Goal: Task Accomplishment & Management: Manage account settings

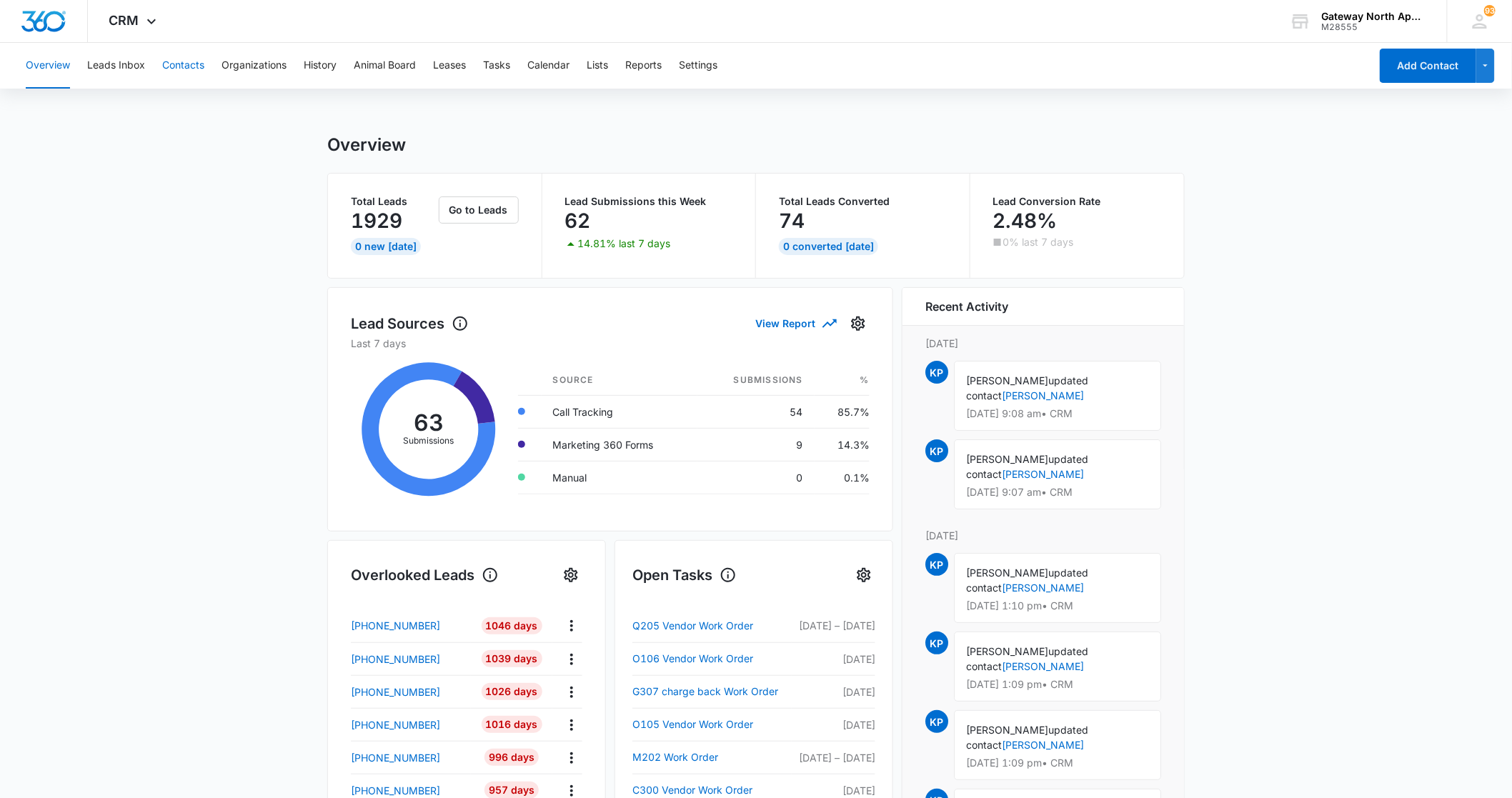
click at [182, 65] on button "Contacts" at bounding box center [183, 65] width 42 height 46
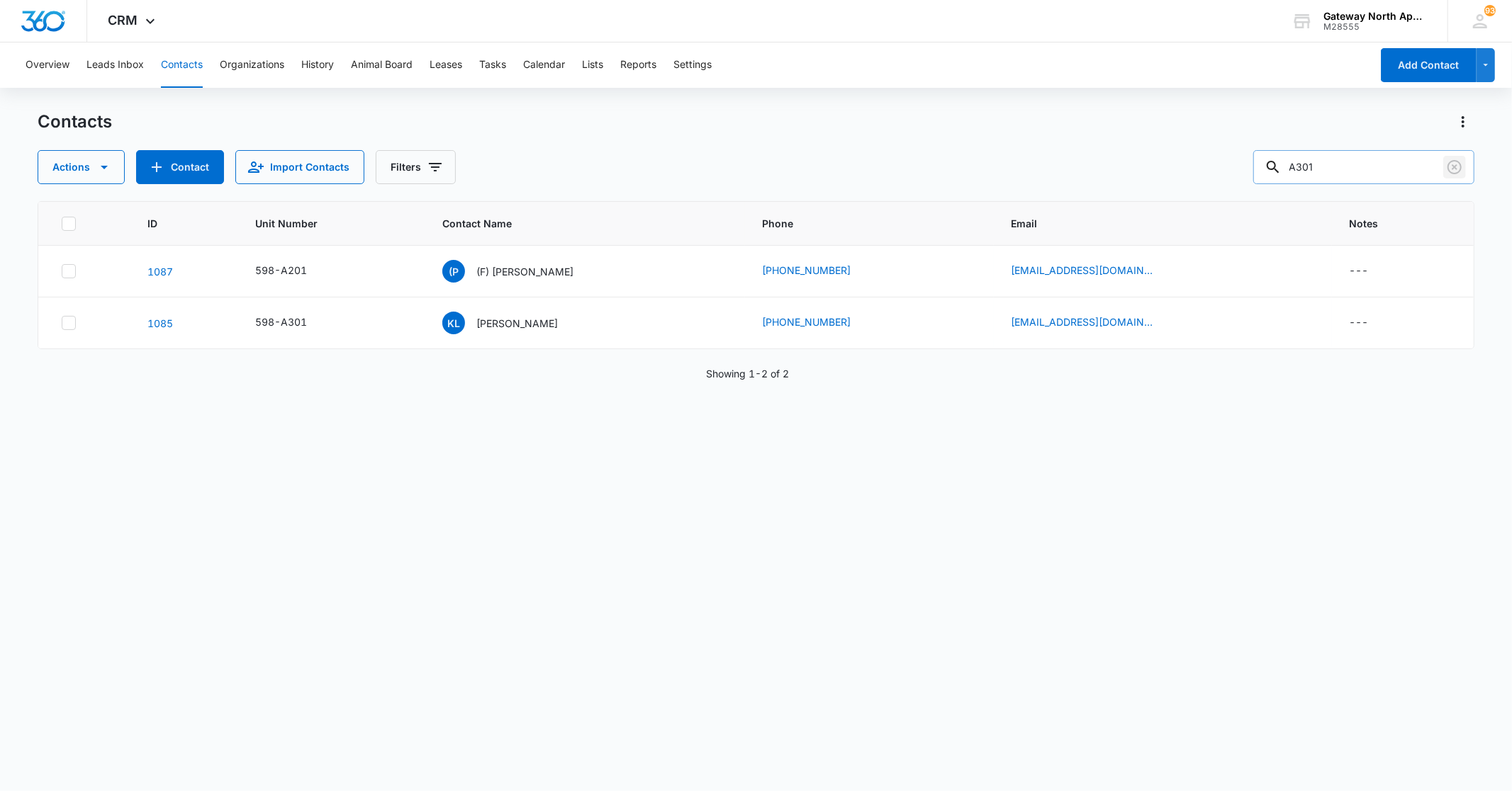
drag, startPoint x: 1458, startPoint y: 168, endPoint x: 1451, endPoint y: 167, distance: 7.1
click at [1457, 168] on icon "Clear" at bounding box center [1454, 167] width 17 height 17
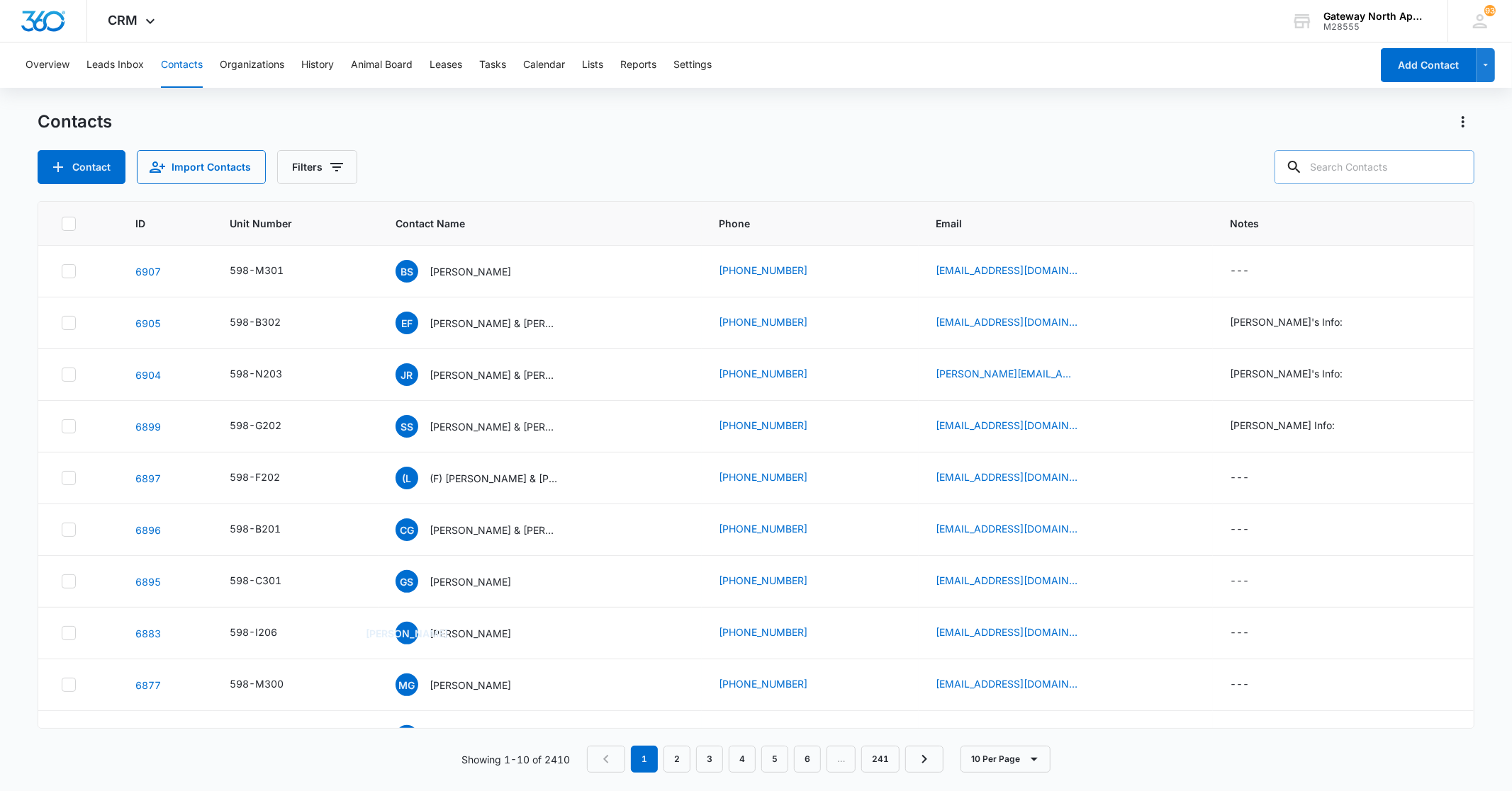
click at [1410, 164] on input "text" at bounding box center [1374, 167] width 200 height 34
type input "r304"
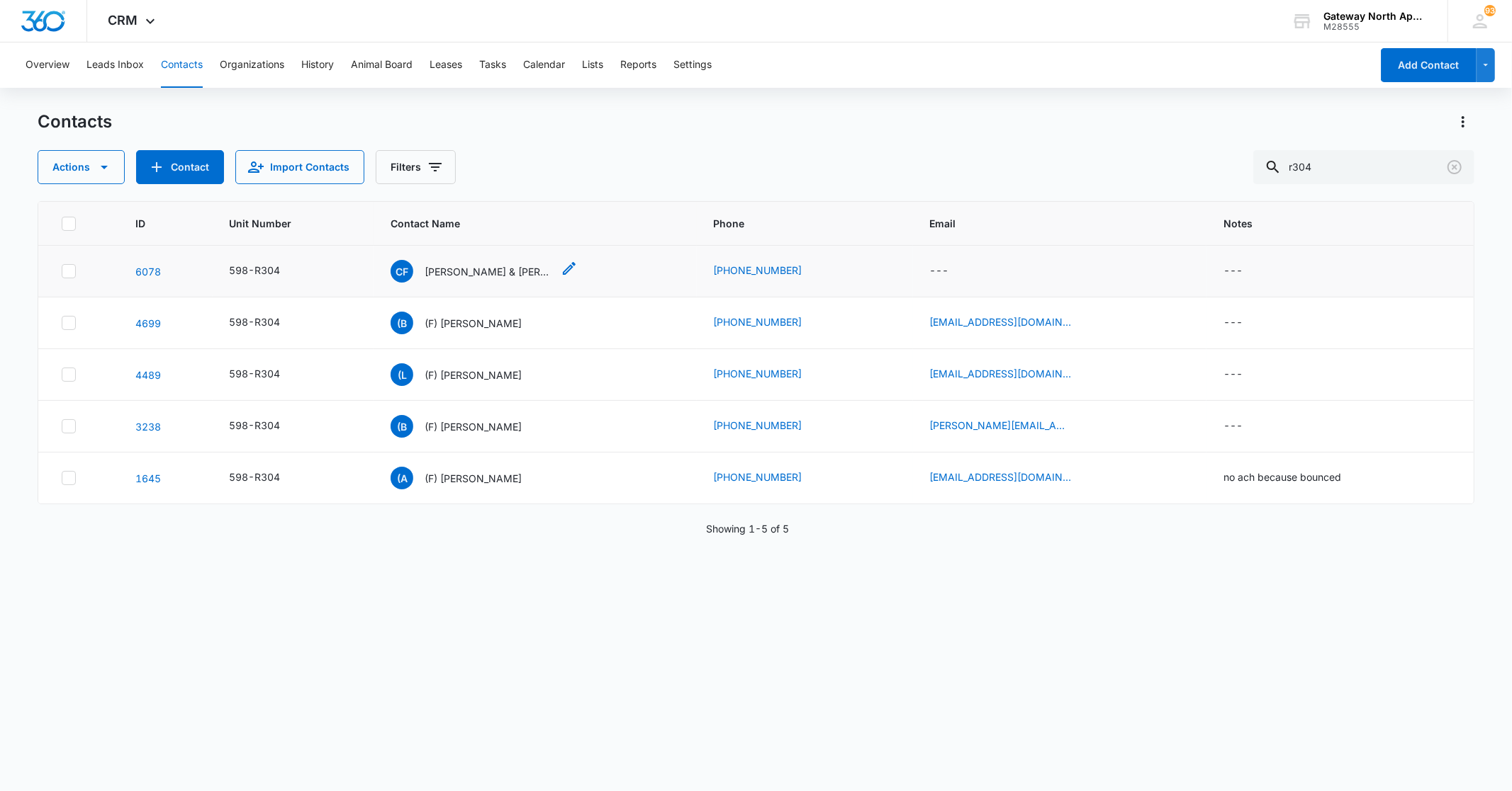
click at [479, 264] on p "[PERSON_NAME] & [PERSON_NAME]" at bounding box center [488, 271] width 128 height 15
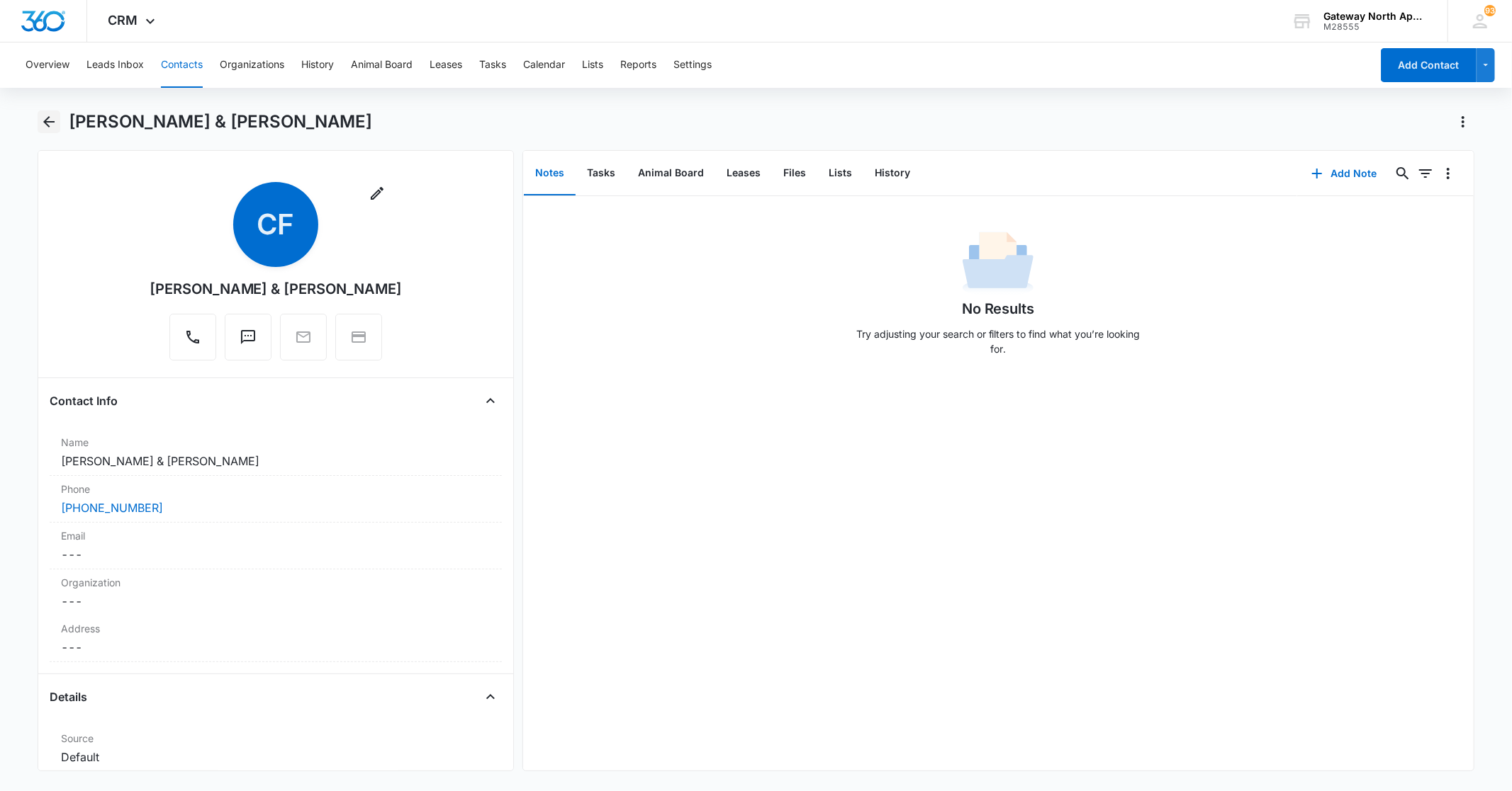
click at [54, 117] on icon "Back" at bounding box center [49, 122] width 17 height 17
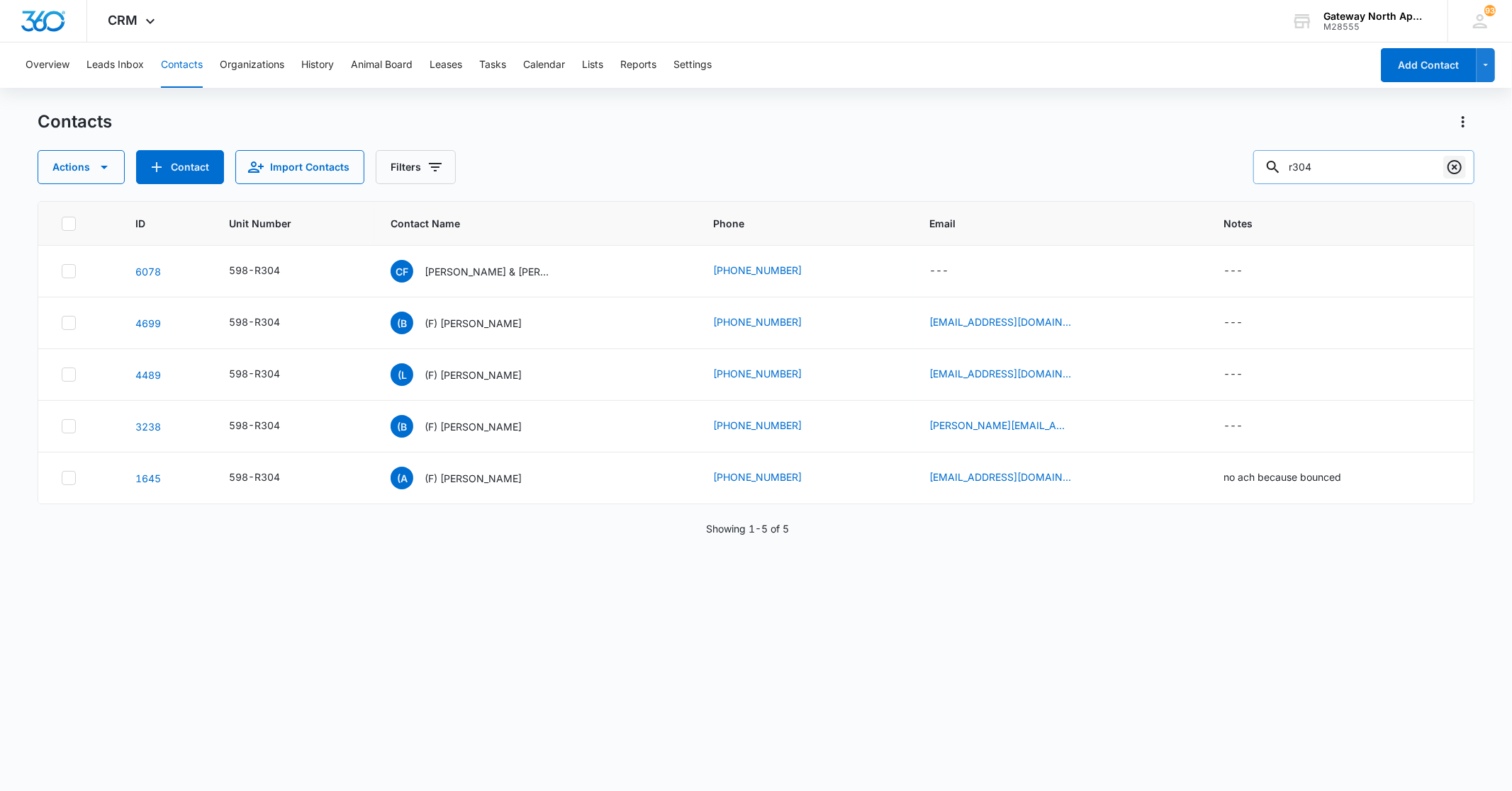
click at [1453, 166] on icon "Clear" at bounding box center [1454, 167] width 14 height 14
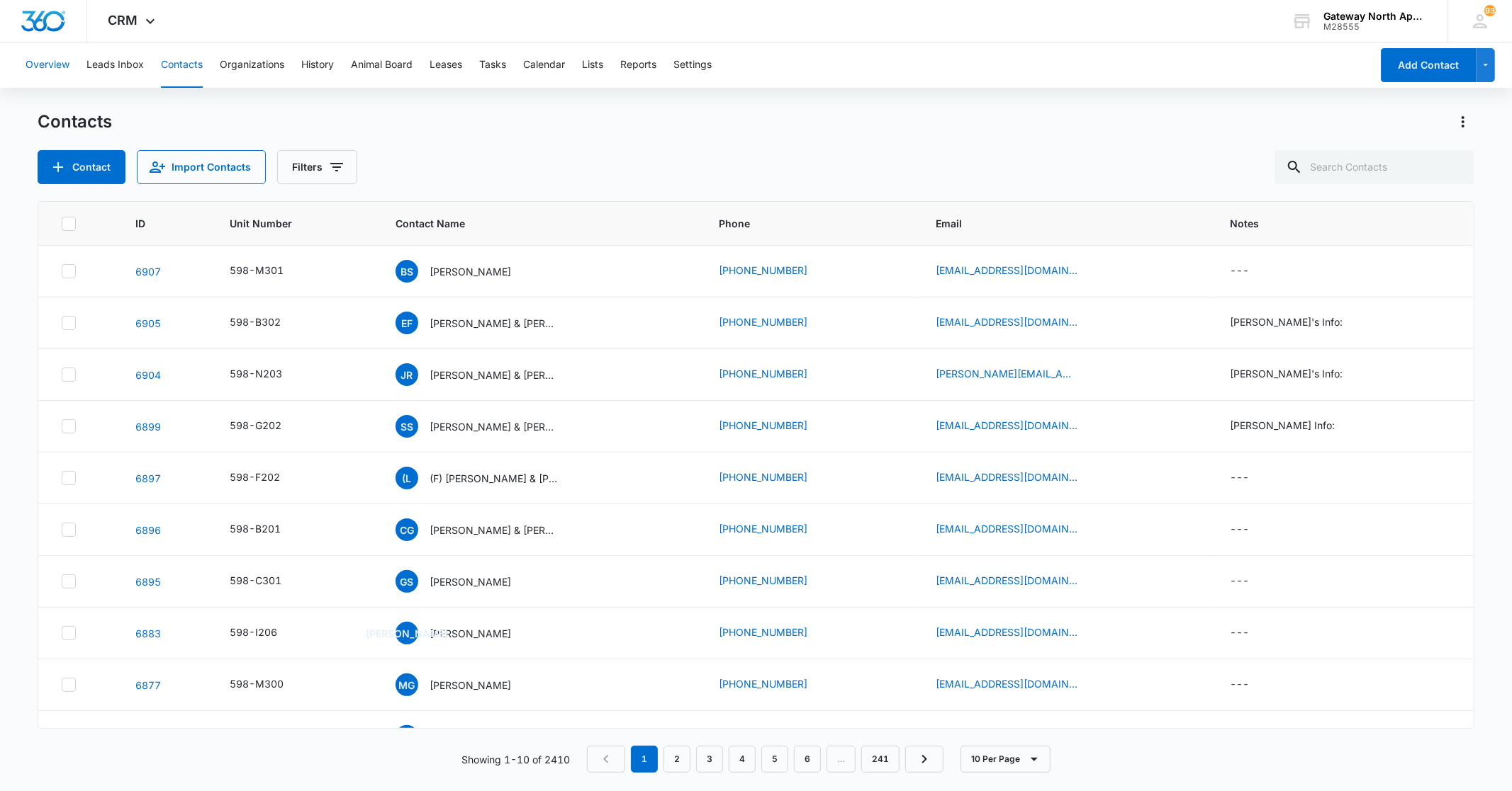
click at [59, 71] on button "Overview" at bounding box center [47, 65] width 44 height 45
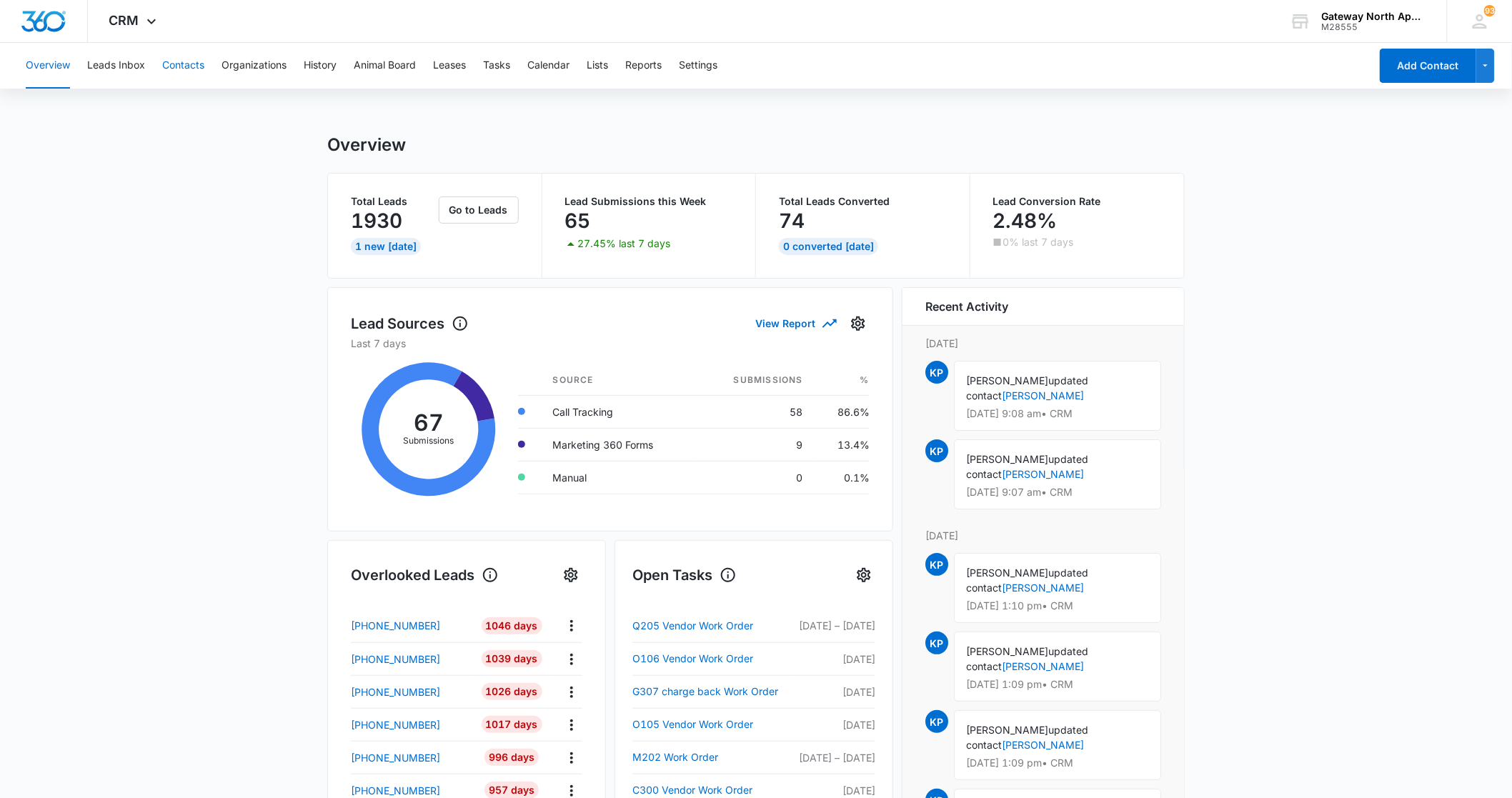
click at [172, 62] on button "Contacts" at bounding box center [183, 65] width 42 height 46
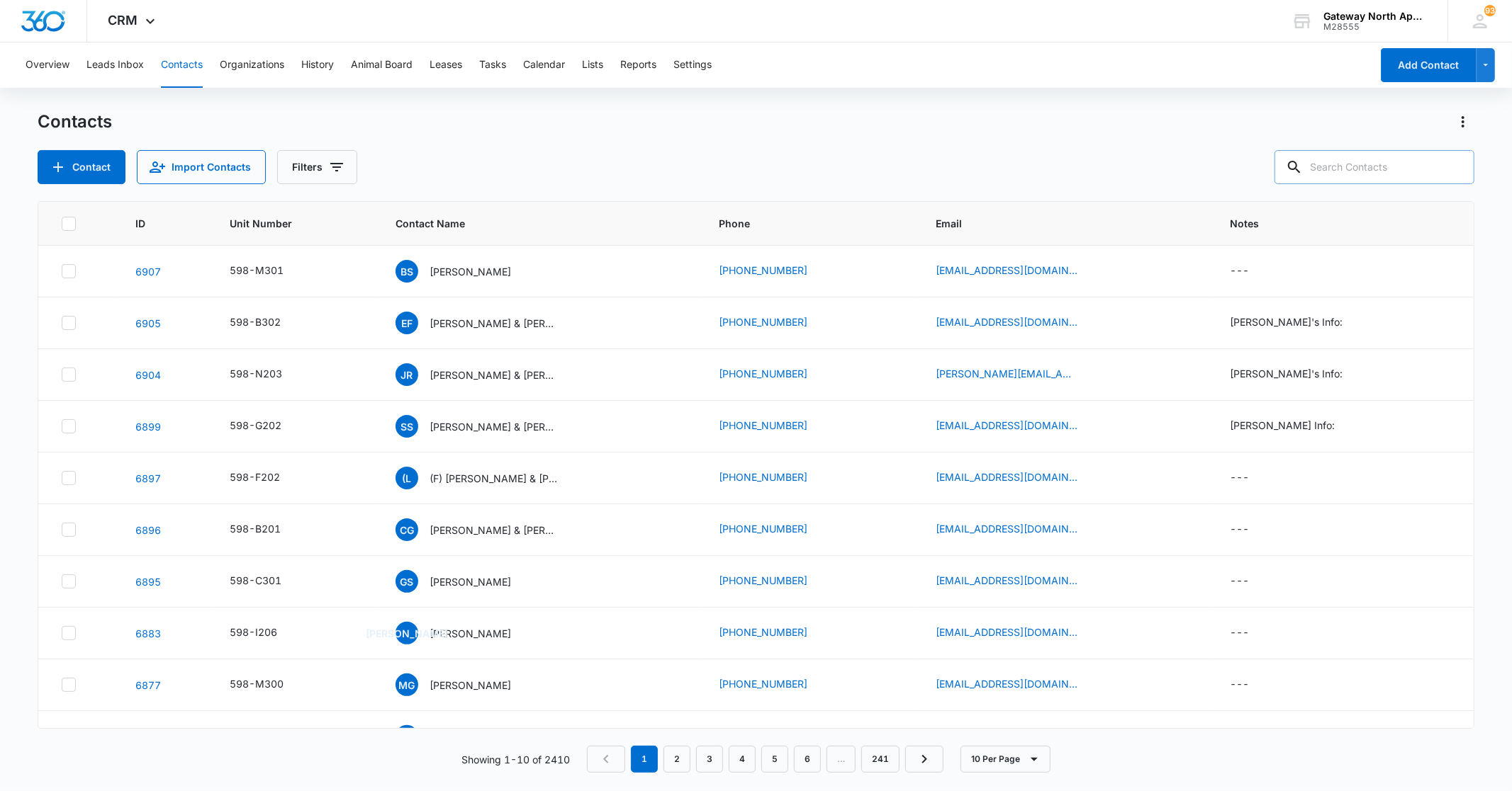
click at [1303, 162] on icon at bounding box center [1294, 167] width 17 height 17
click at [1340, 152] on input "text" at bounding box center [1374, 167] width 200 height 34
type input "A106"
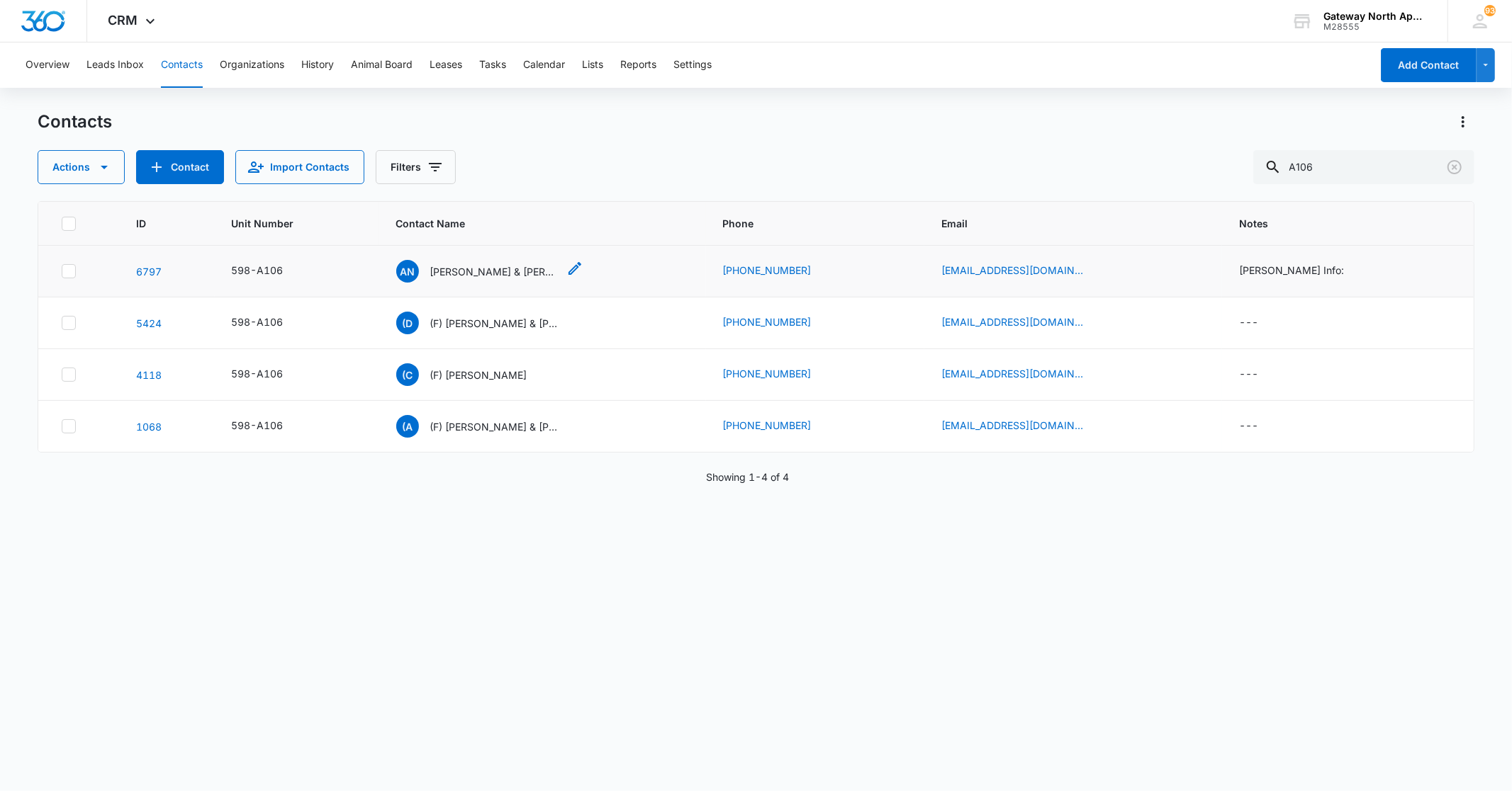
click at [498, 267] on p "[PERSON_NAME] & [PERSON_NAME]" at bounding box center [494, 271] width 128 height 15
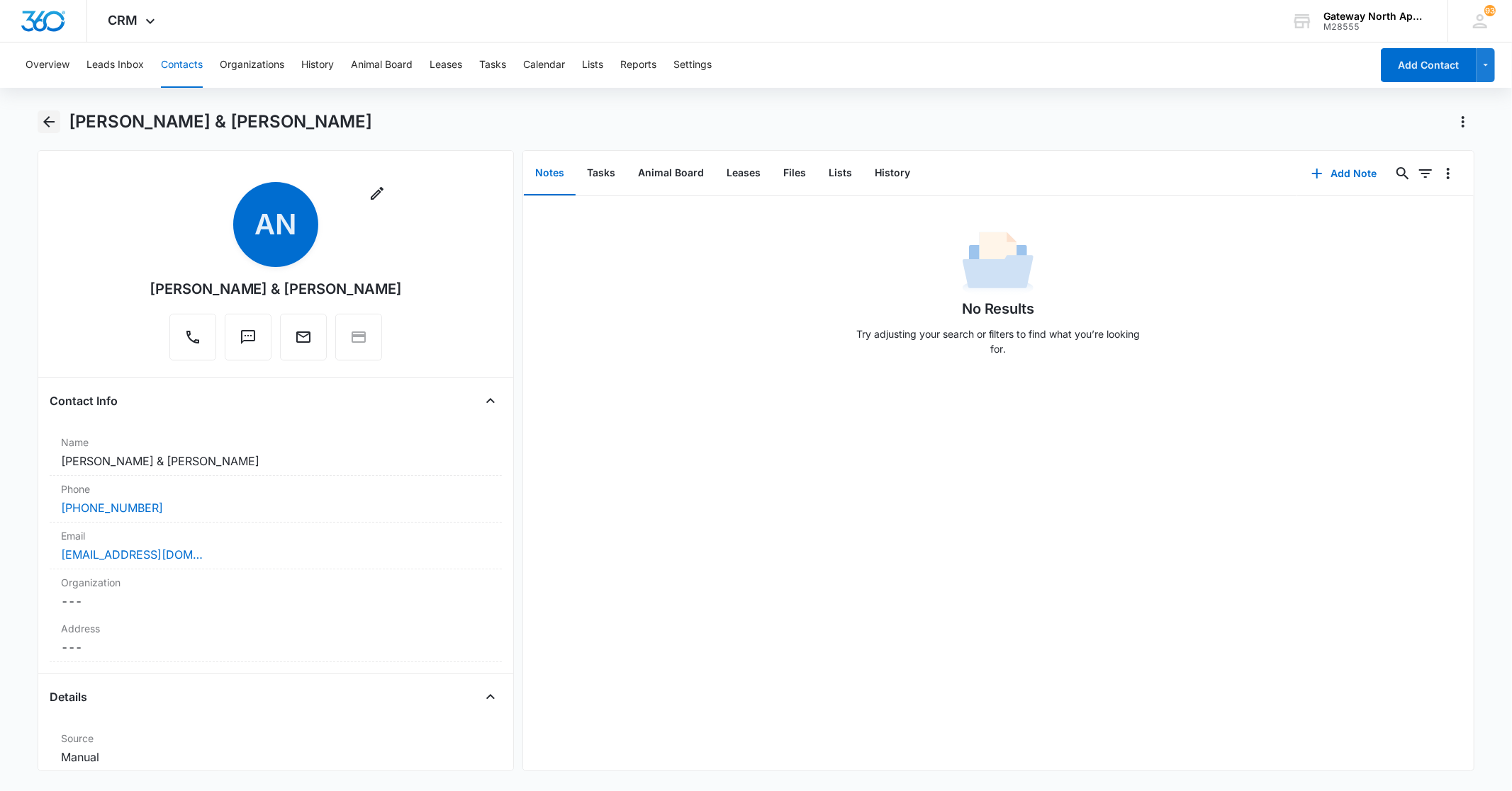
click at [58, 116] on button "Back" at bounding box center [49, 122] width 22 height 22
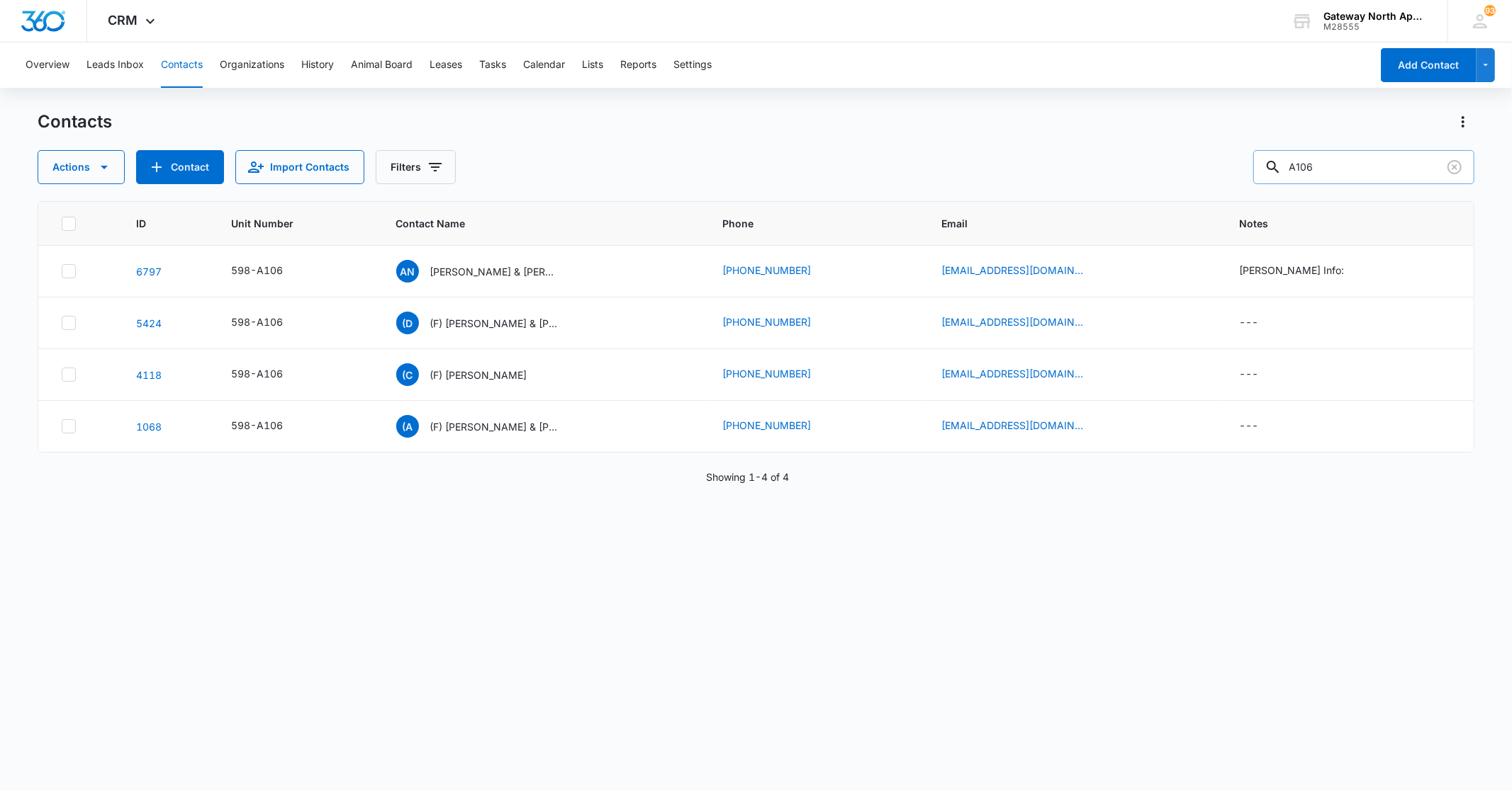
click at [1390, 156] on input "A106" at bounding box center [1363, 167] width 221 height 34
type input "A103"
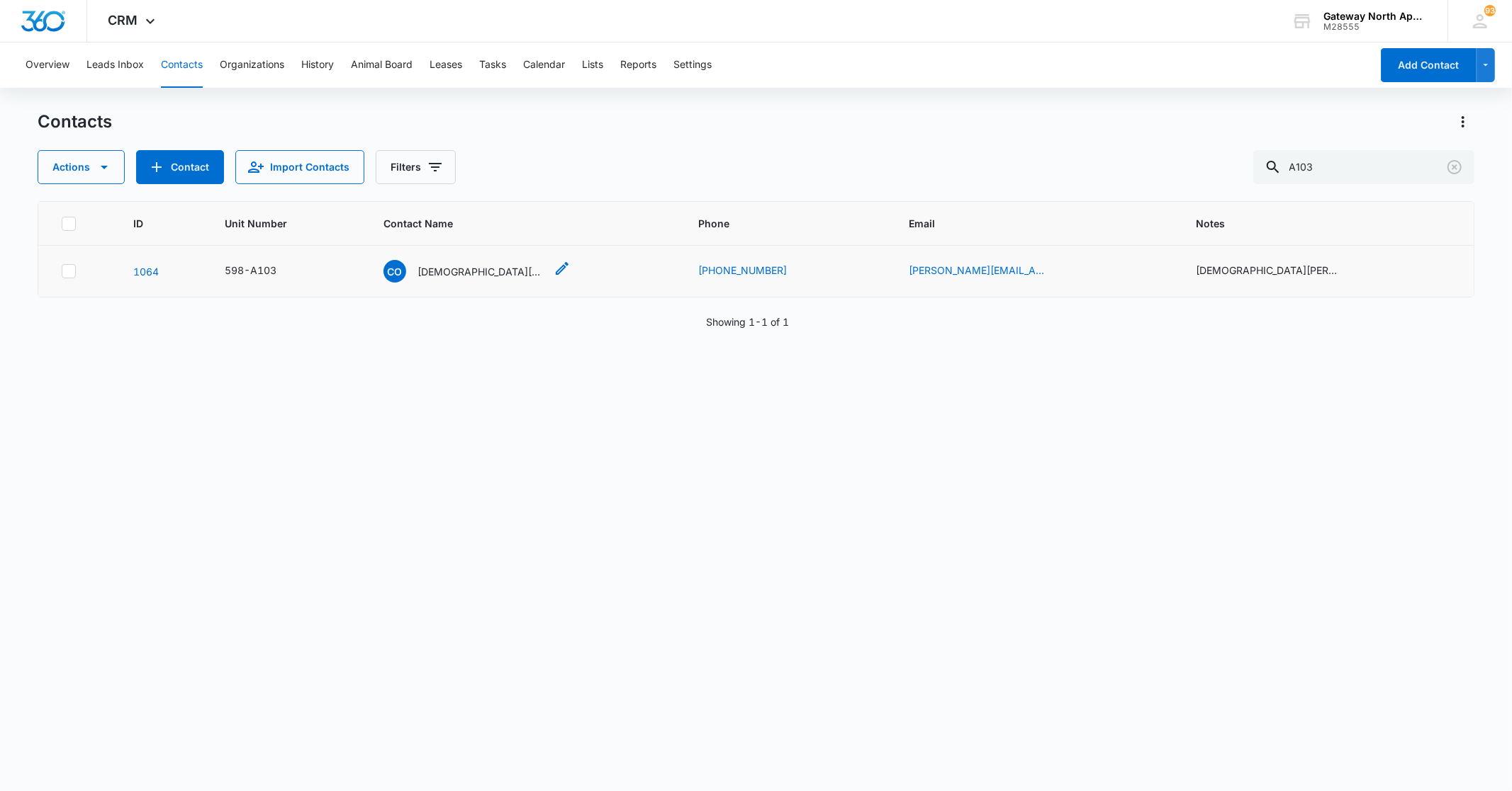
click at [447, 272] on p "[DEMOGRAPHIC_DATA][PERSON_NAME] & [PERSON_NAME]" at bounding box center [481, 271] width 128 height 15
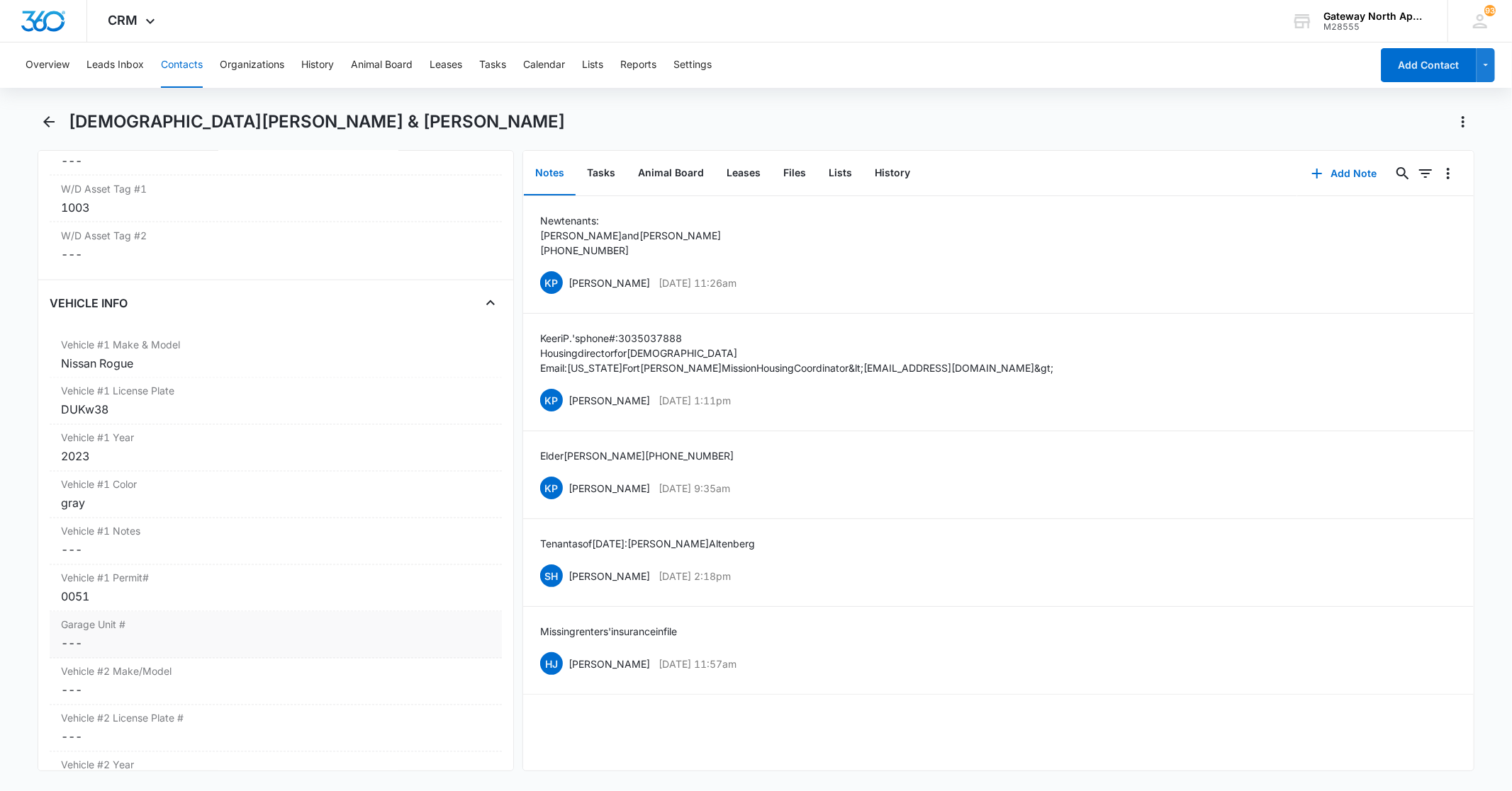
scroll to position [2125, 0]
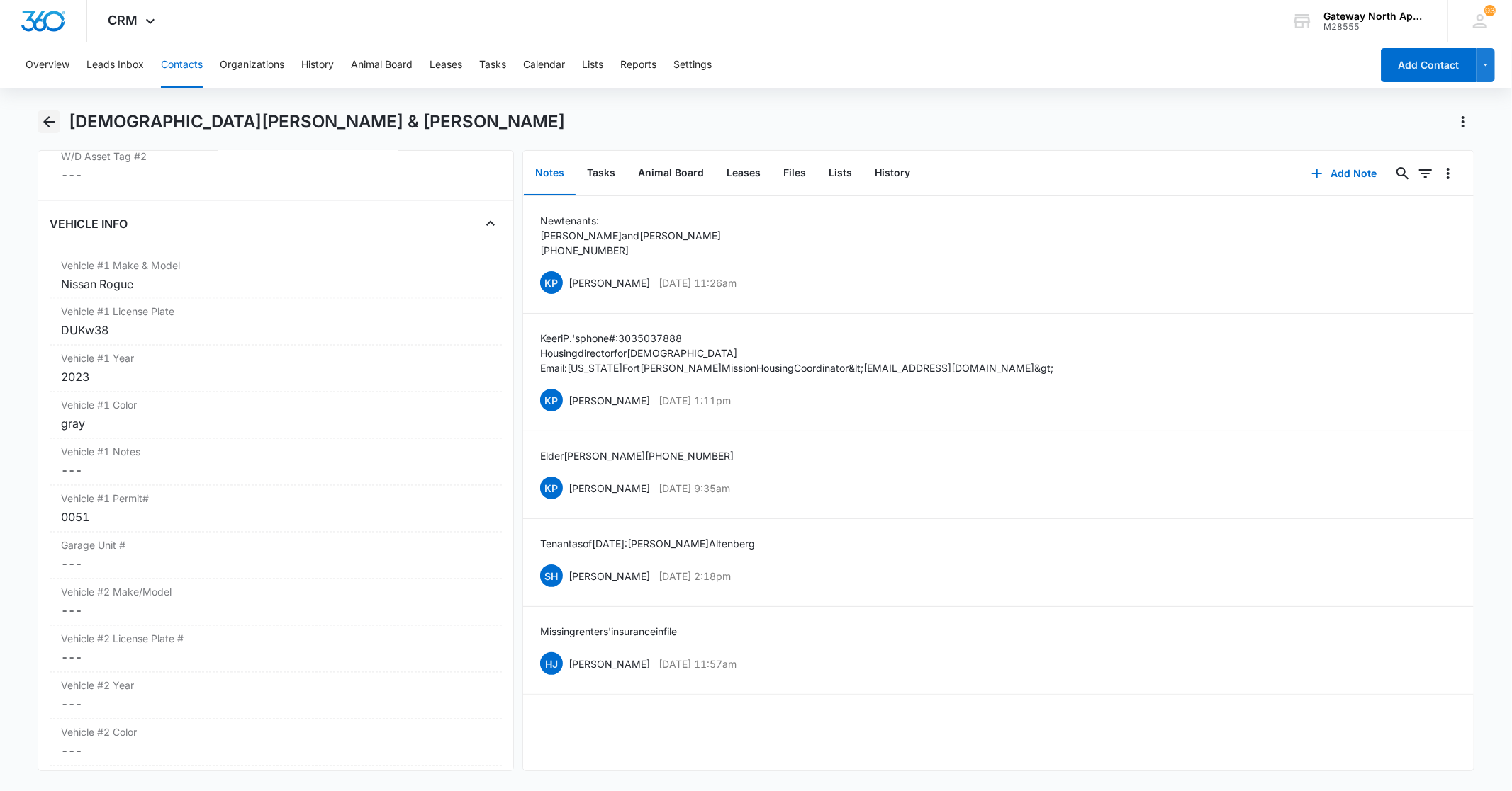
click at [40, 122] on icon "Back" at bounding box center [49, 122] width 17 height 17
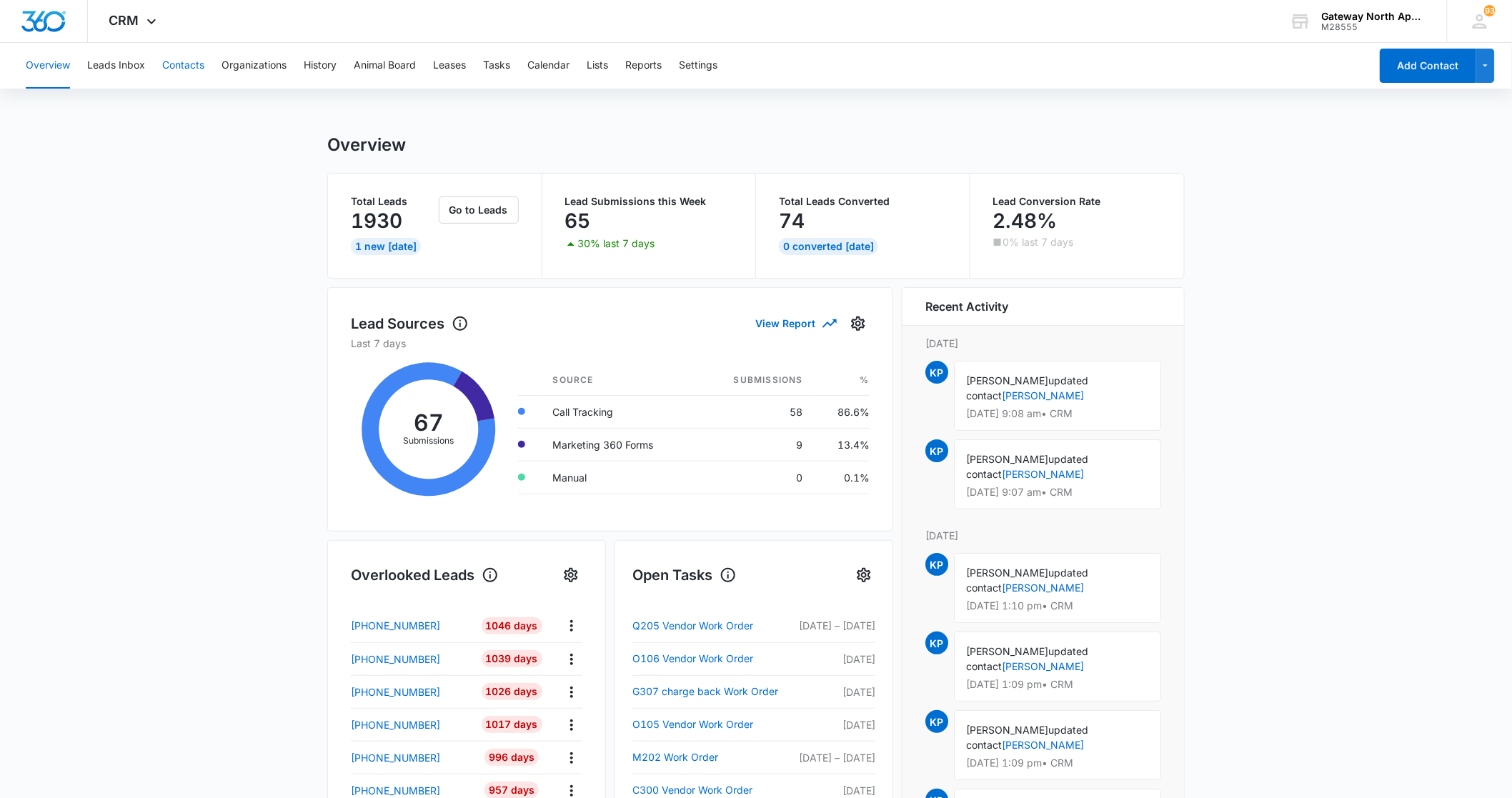
click at [191, 59] on button "Contacts" at bounding box center [183, 65] width 42 height 46
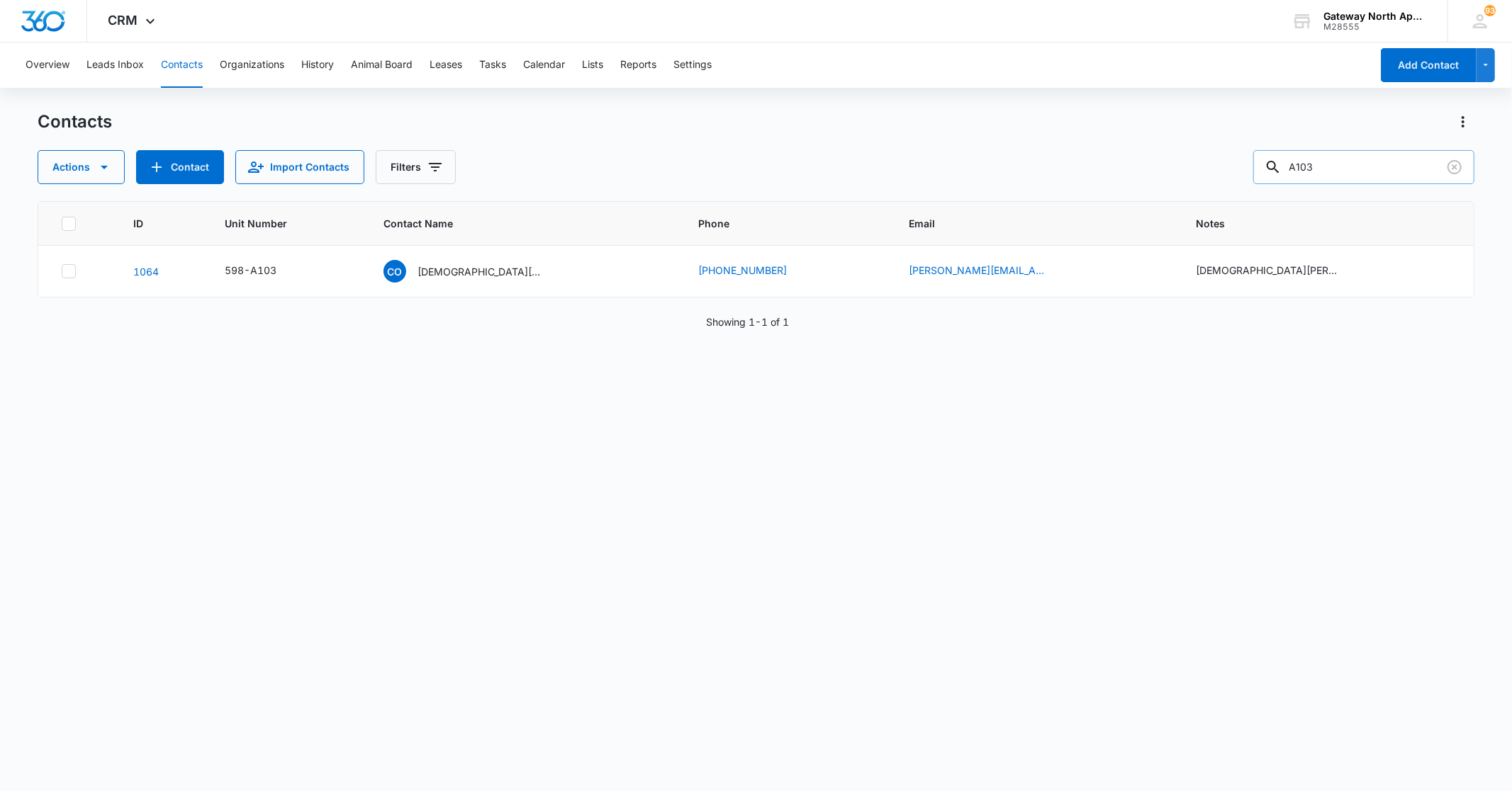
click at [1356, 171] on input "A103" at bounding box center [1363, 167] width 221 height 34
click at [435, 264] on p "[DEMOGRAPHIC_DATA][PERSON_NAME] & [PERSON_NAME]" at bounding box center [481, 271] width 128 height 15
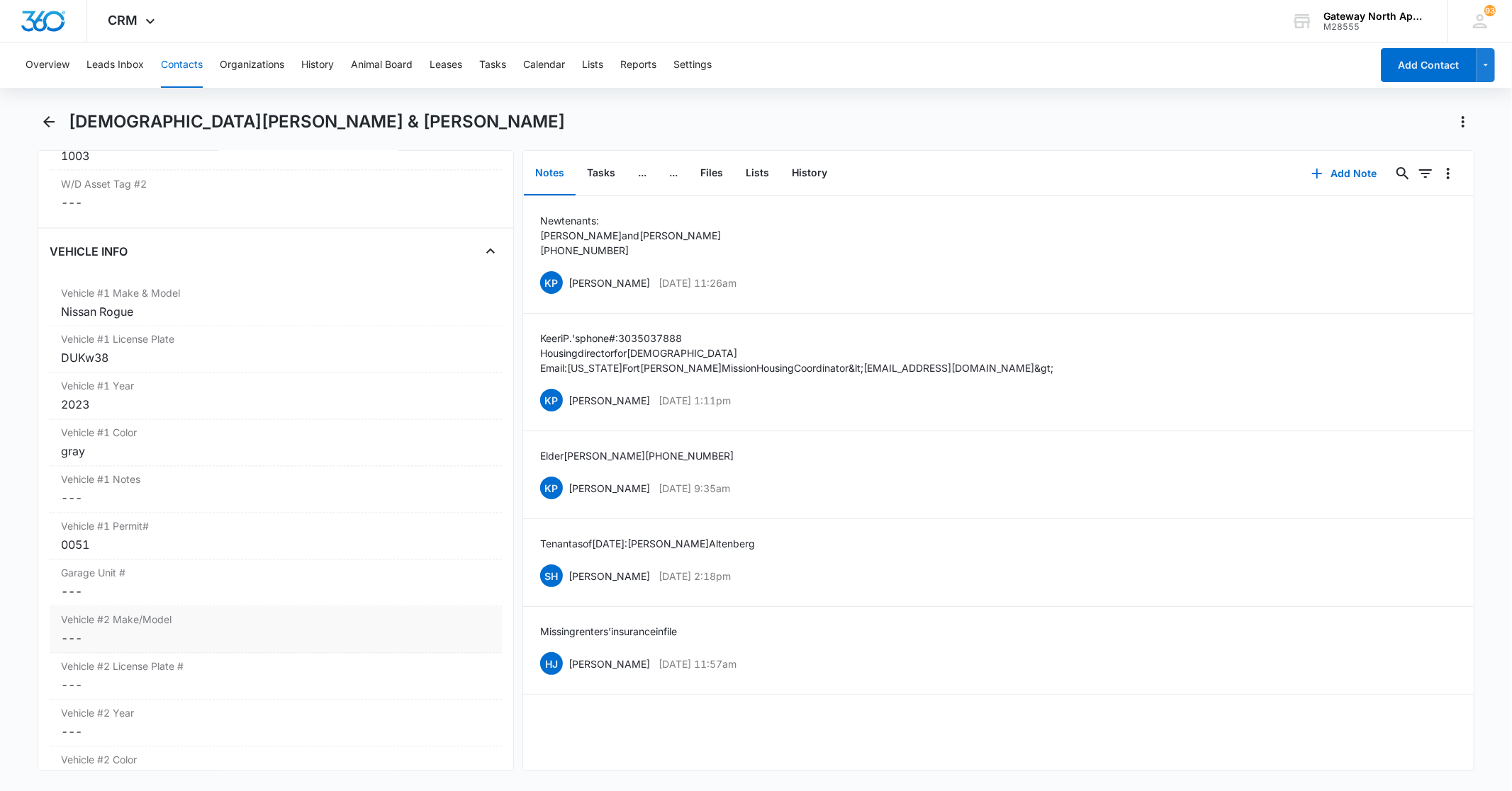
scroll to position [2125, 0]
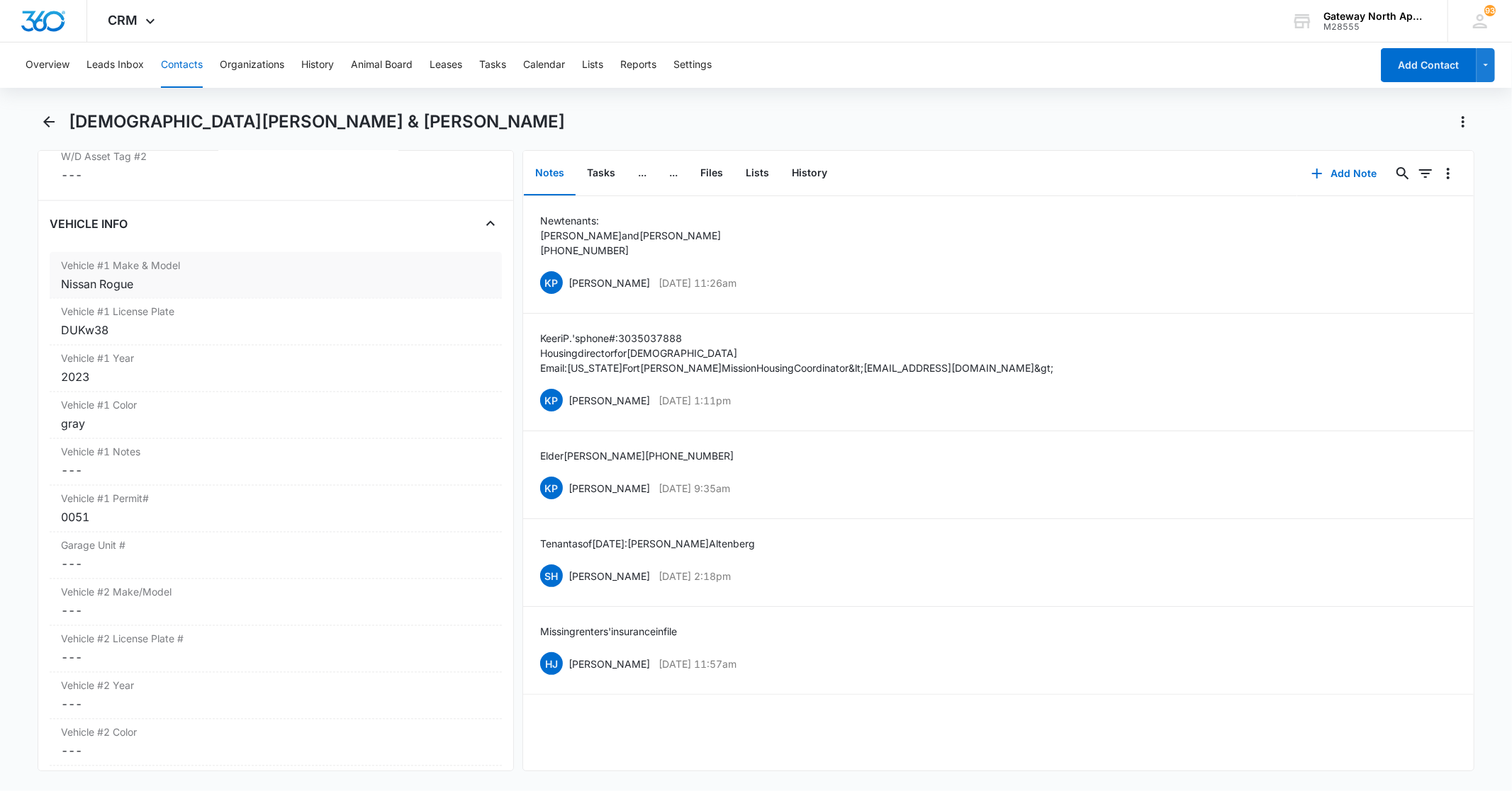
click at [201, 275] on div "Nissan Rogue" at bounding box center [275, 284] width 429 height 17
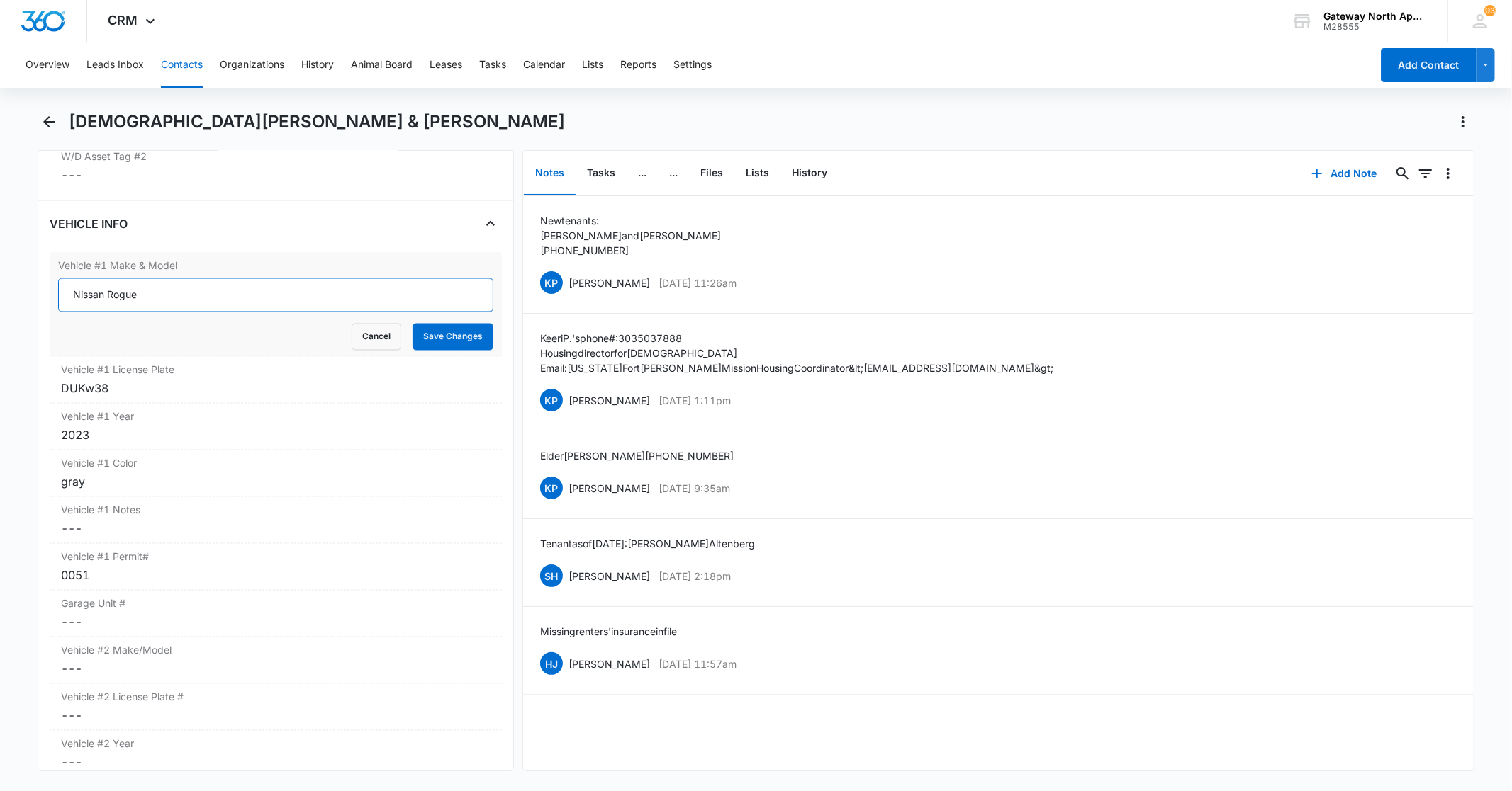
click at [231, 279] on input "Nissan Rogue" at bounding box center [275, 295] width 434 height 34
click at [313, 279] on input "Nissan Rogue" at bounding box center [275, 295] width 434 height 34
type input "N"
type input "Toyota Corolla Cross"
click at [433, 324] on button "Save Changes" at bounding box center [453, 337] width 81 height 27
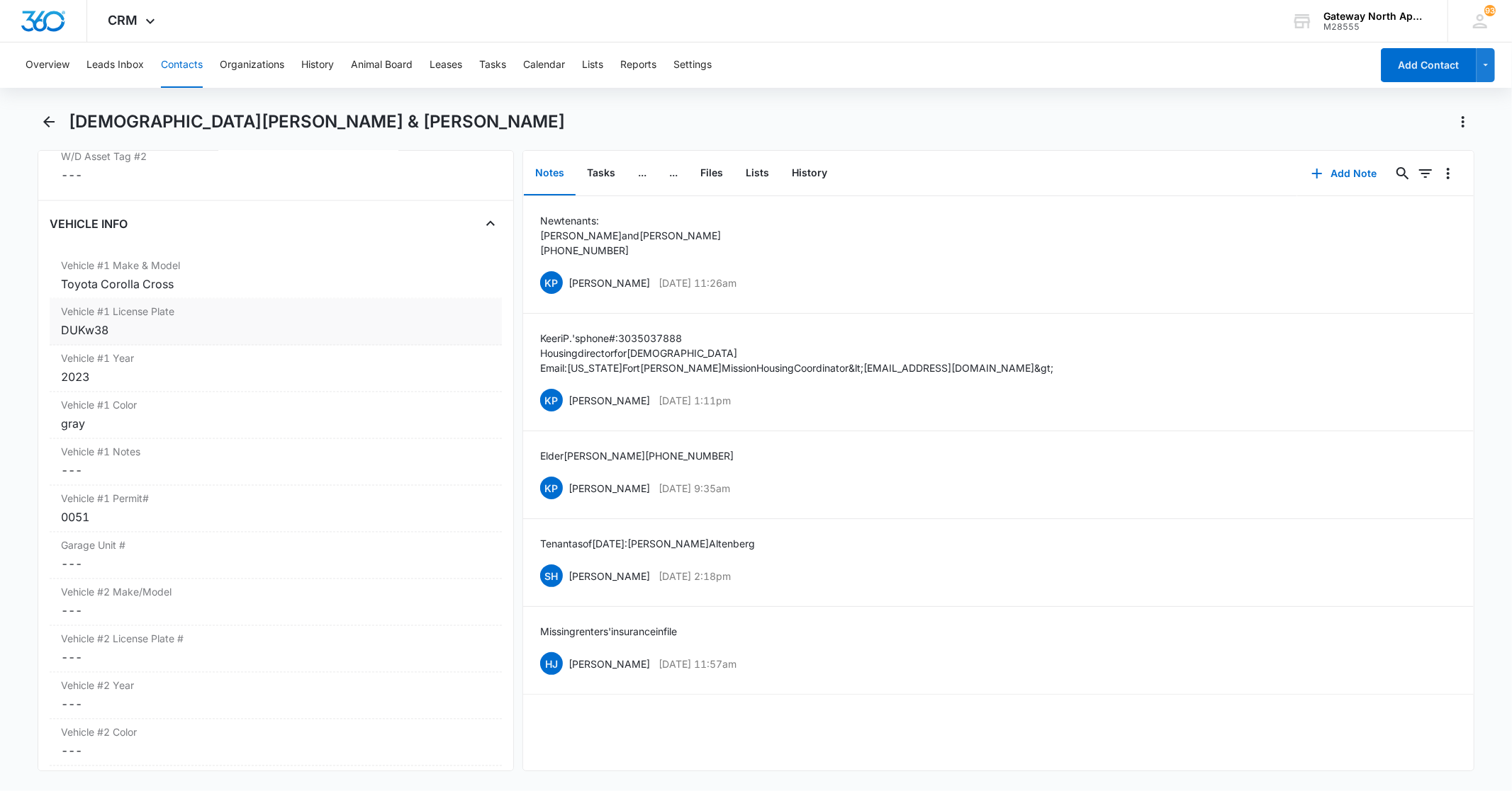
click at [119, 322] on div "DUKw38" at bounding box center [275, 331] width 429 height 17
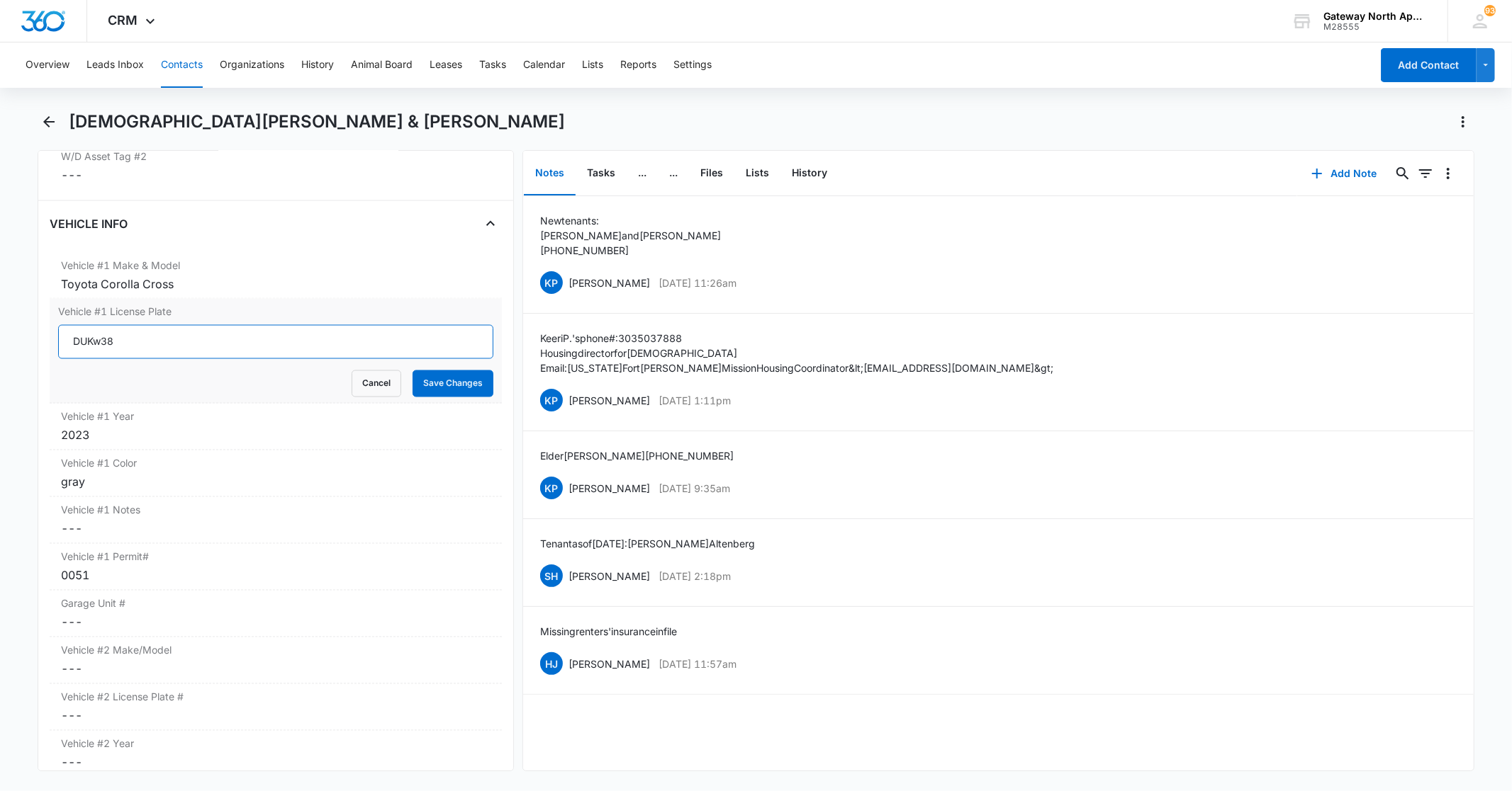
click at [219, 325] on input "DUKw38" at bounding box center [275, 342] width 434 height 34
type input "D"
type input "EIJ-X33"
click at [471, 370] on button "Save Changes" at bounding box center [453, 383] width 81 height 27
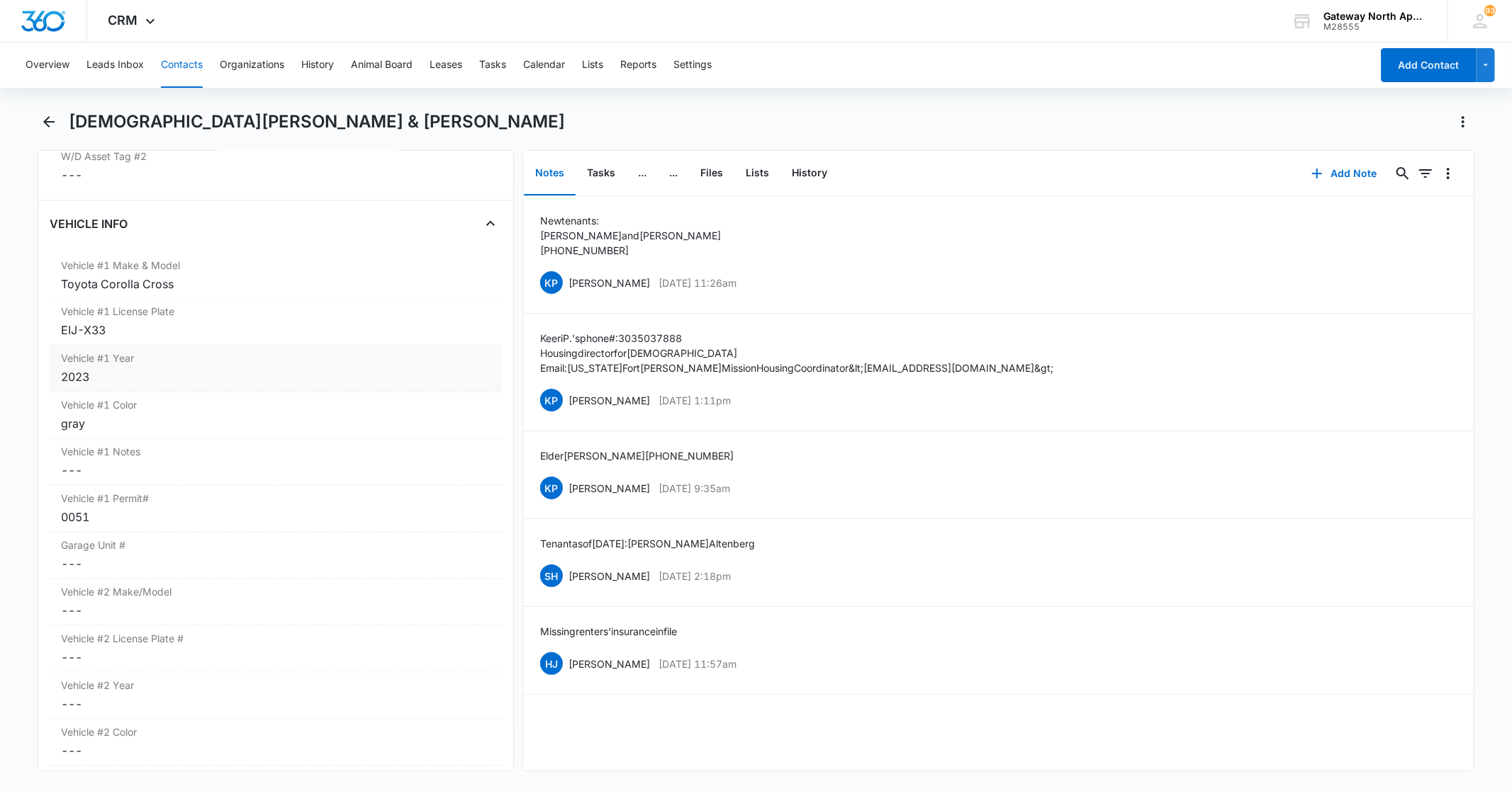
click at [102, 369] on div "2023" at bounding box center [275, 378] width 429 height 17
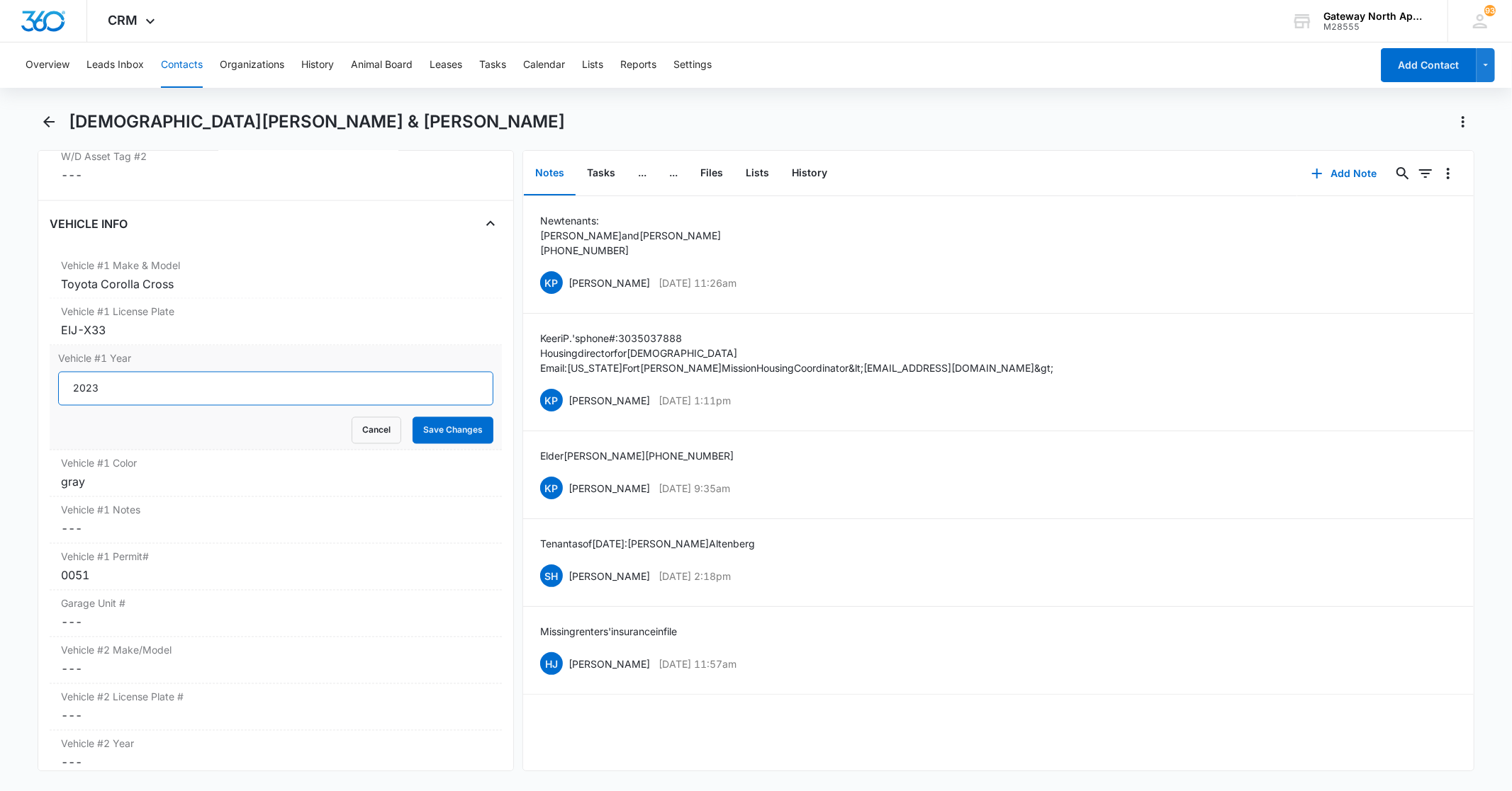
click at [123, 372] on input "2023" at bounding box center [275, 389] width 434 height 34
type input "2"
type input "2025"
click at [437, 417] on button "Save Changes" at bounding box center [453, 430] width 81 height 27
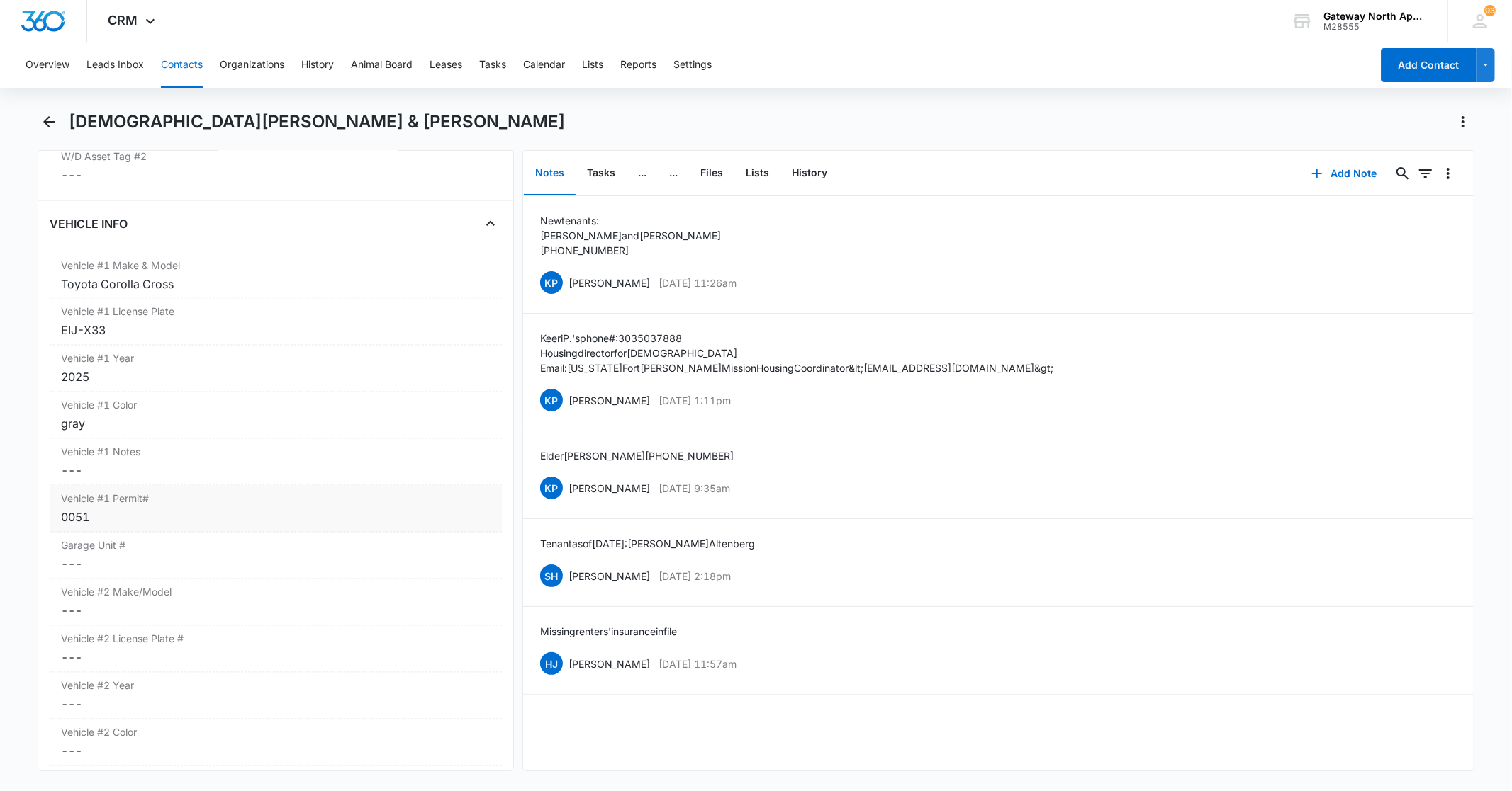
click at [107, 509] on div "0051" at bounding box center [275, 518] width 429 height 17
click at [105, 512] on input "0051" at bounding box center [275, 529] width 434 height 34
type input "0"
type input "WH-3134"
click at [451, 558] on button "Save Changes" at bounding box center [453, 571] width 81 height 27
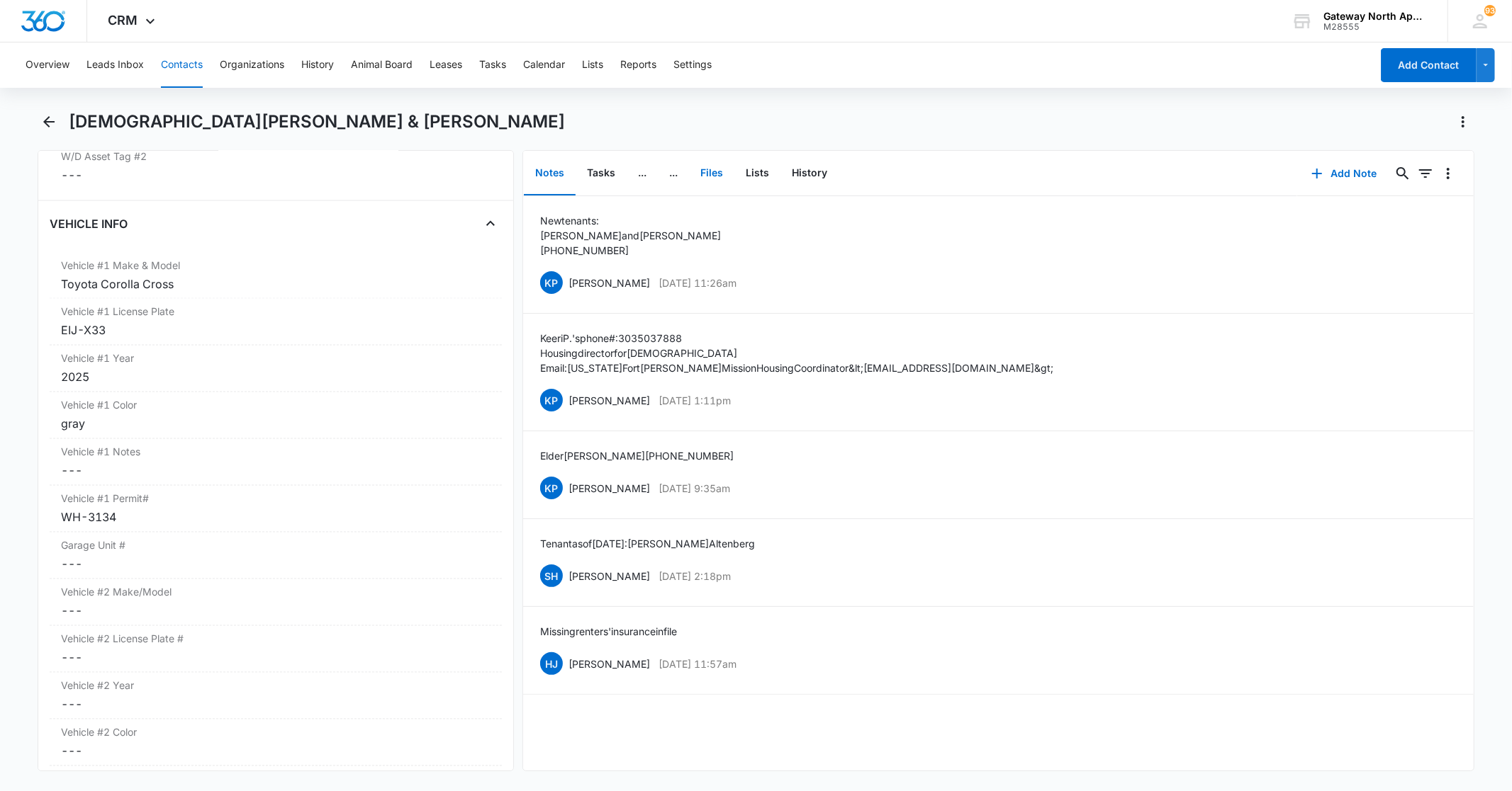
click at [711, 172] on button "Files" at bounding box center [711, 173] width 45 height 44
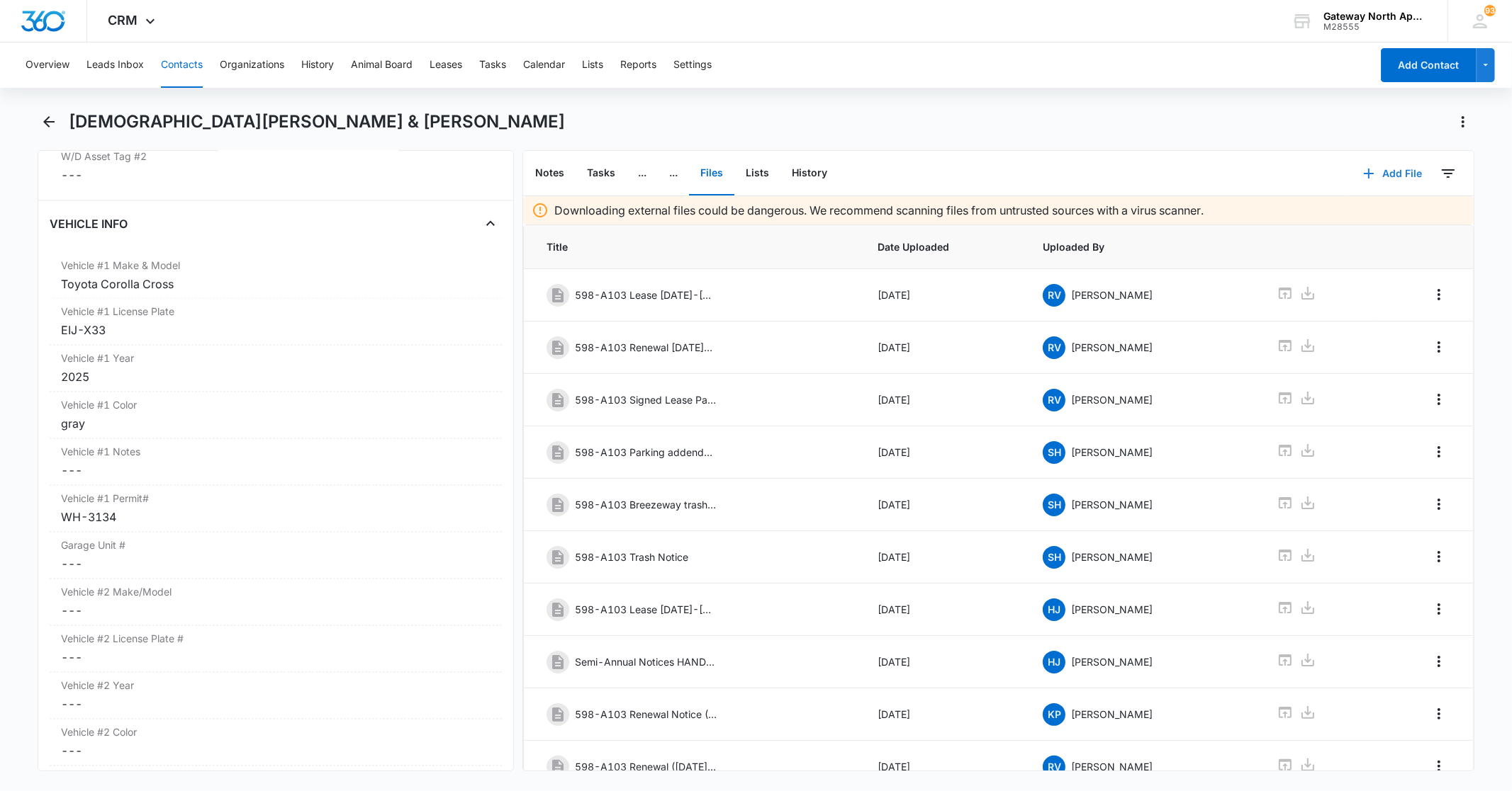
click at [1376, 174] on button "Add File" at bounding box center [1393, 173] width 88 height 34
click at [1359, 214] on div "Upload Files" at bounding box center [1373, 218] width 57 height 10
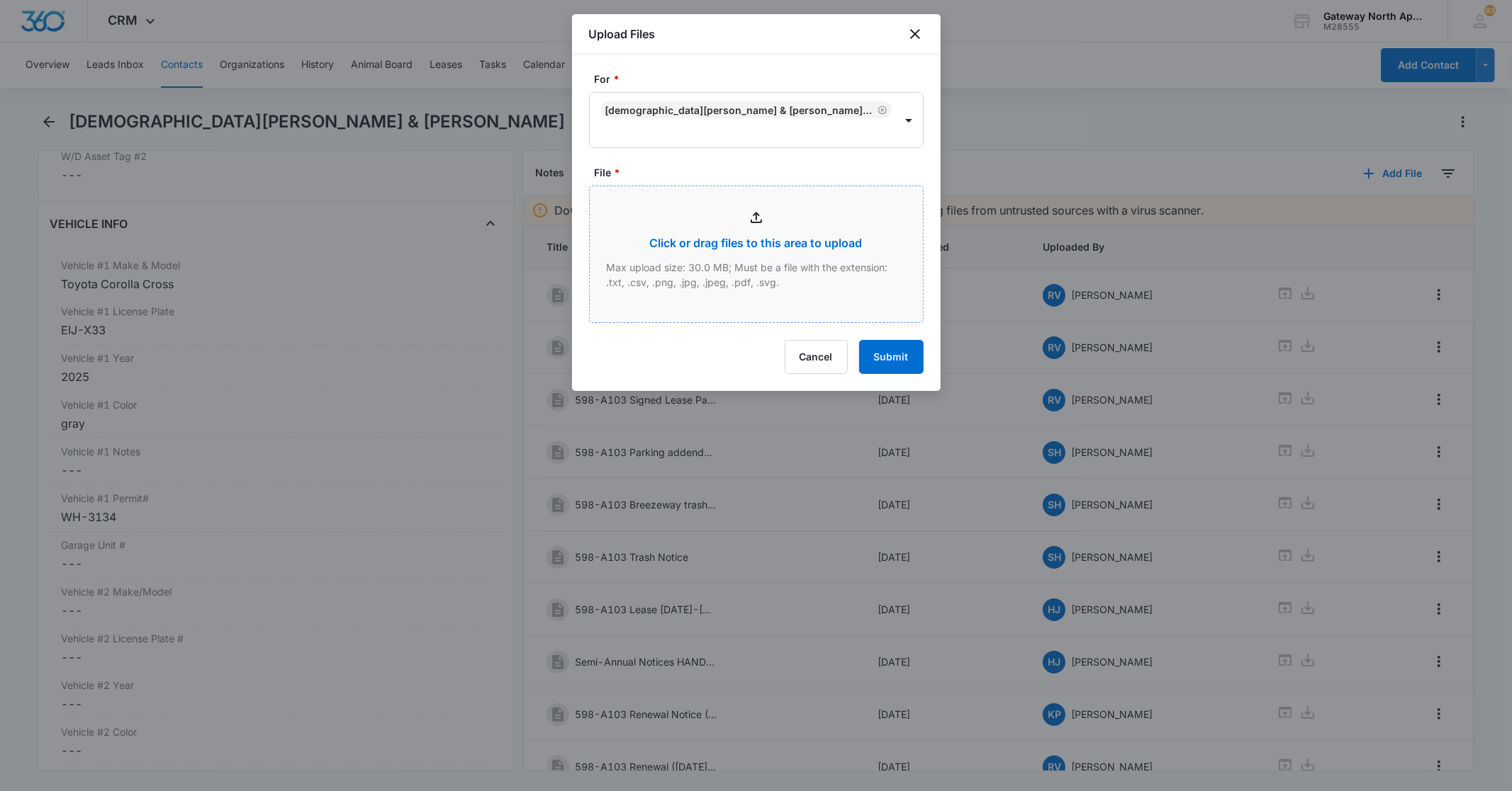
type input "C:\fakepath\A103_09082025130215.pdf"
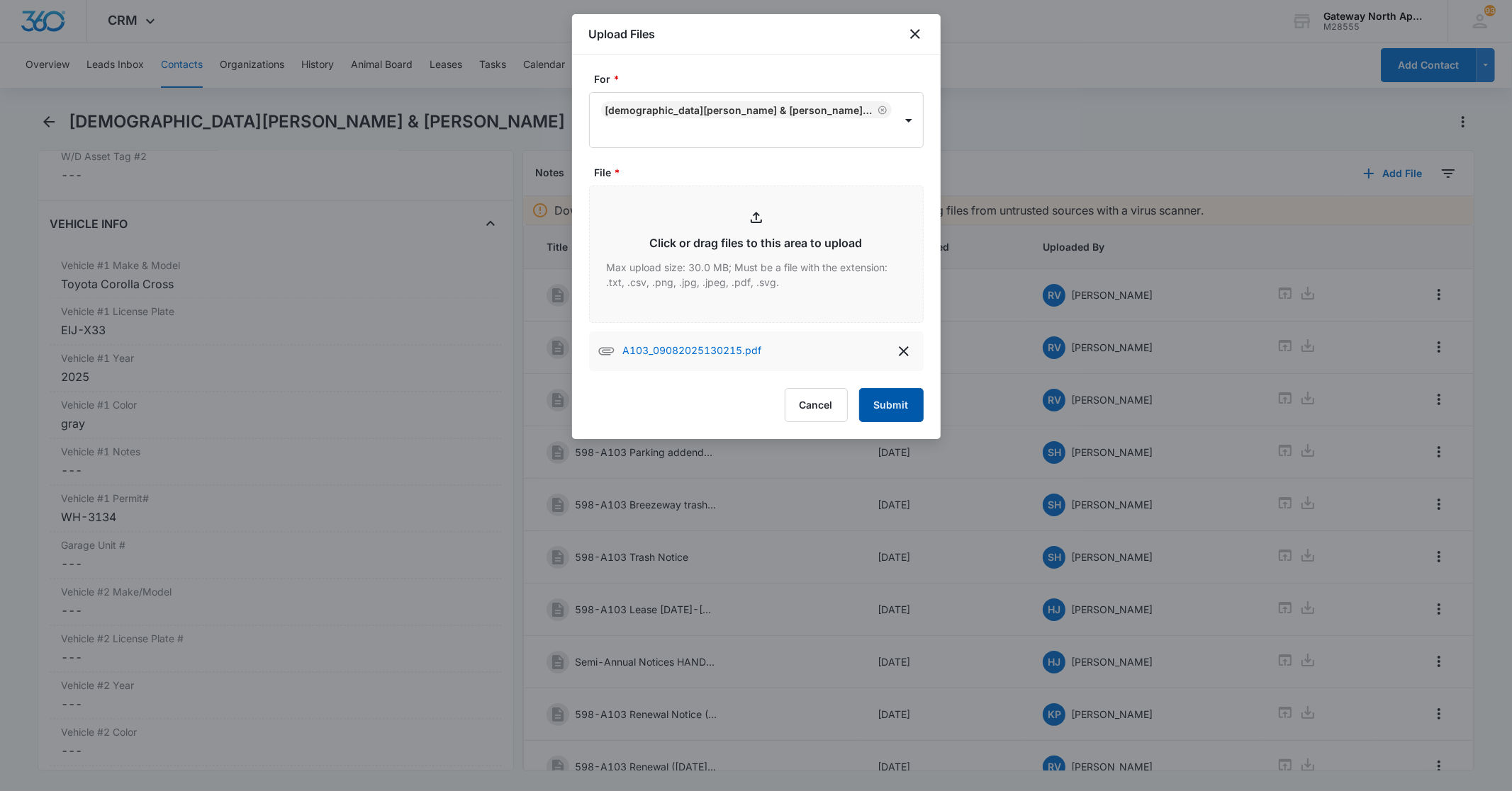
click at [893, 404] on button "Submit" at bounding box center [891, 405] width 65 height 34
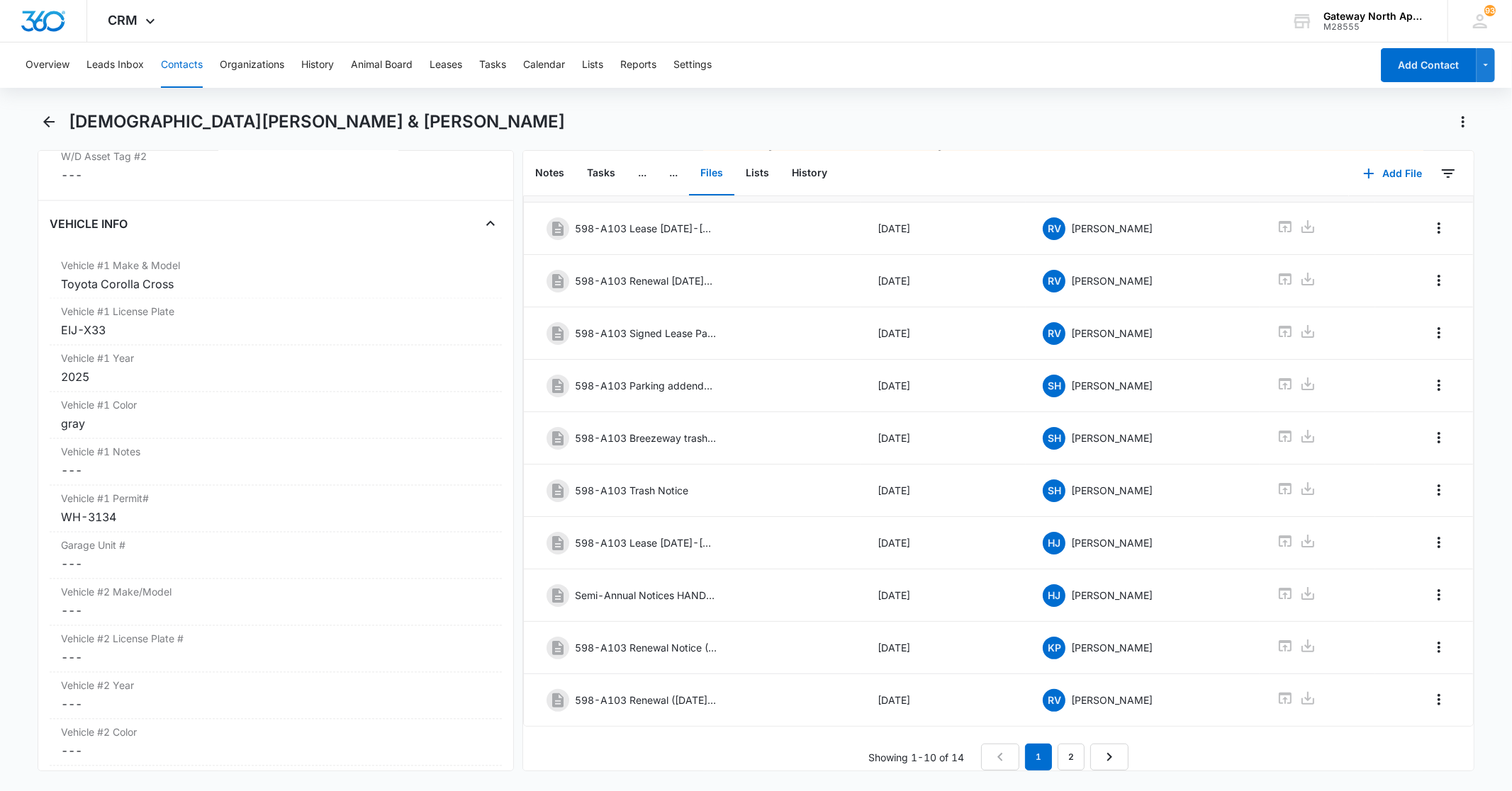
scroll to position [89, 0]
click at [1066, 745] on link "2" at bounding box center [1071, 757] width 27 height 27
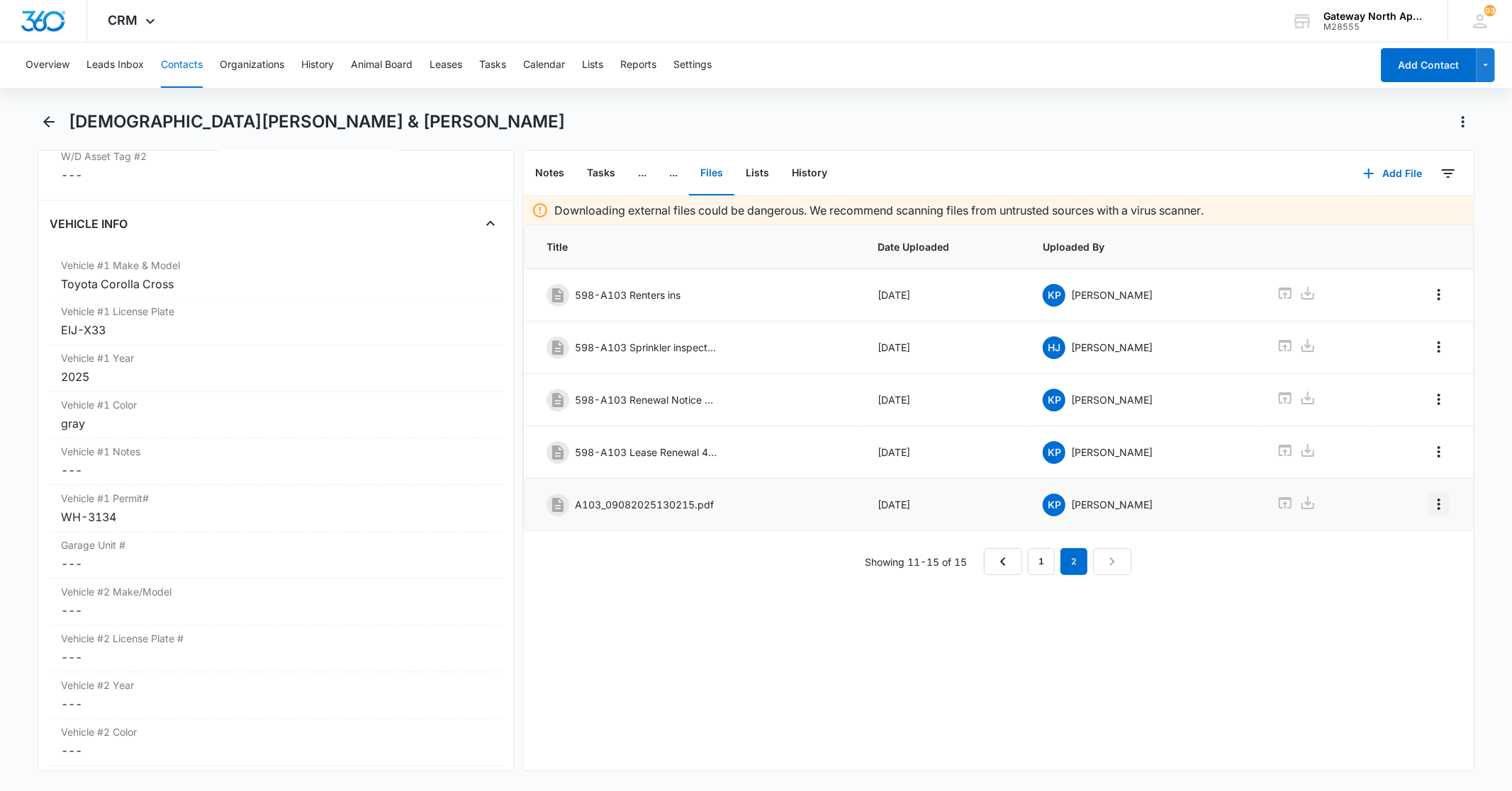
click at [1437, 508] on icon "Overflow Menu" at bounding box center [1439, 504] width 3 height 12
click at [1393, 541] on button "Edit" at bounding box center [1397, 549] width 81 height 22
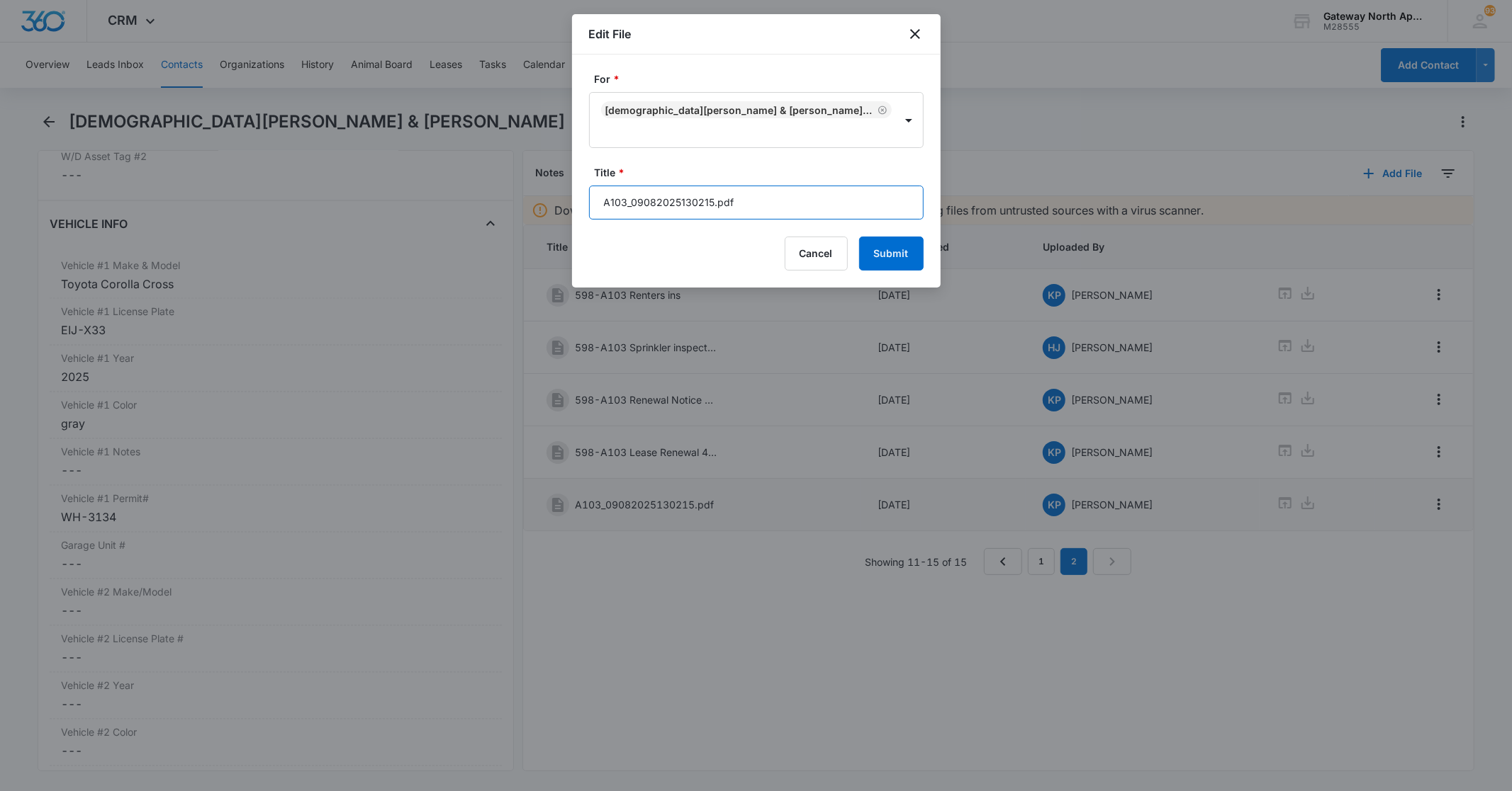
drag, startPoint x: 772, startPoint y: 219, endPoint x: 772, endPoint y: 210, distance: 9.0
click at [772, 218] on input "A103_09082025130215.pdf" at bounding box center [756, 202] width 335 height 34
click at [772, 209] on input "A103_09082025130215.pdf" at bounding box center [756, 202] width 335 height 34
type input "A"
type input "598-A103 New Vehicle Information"
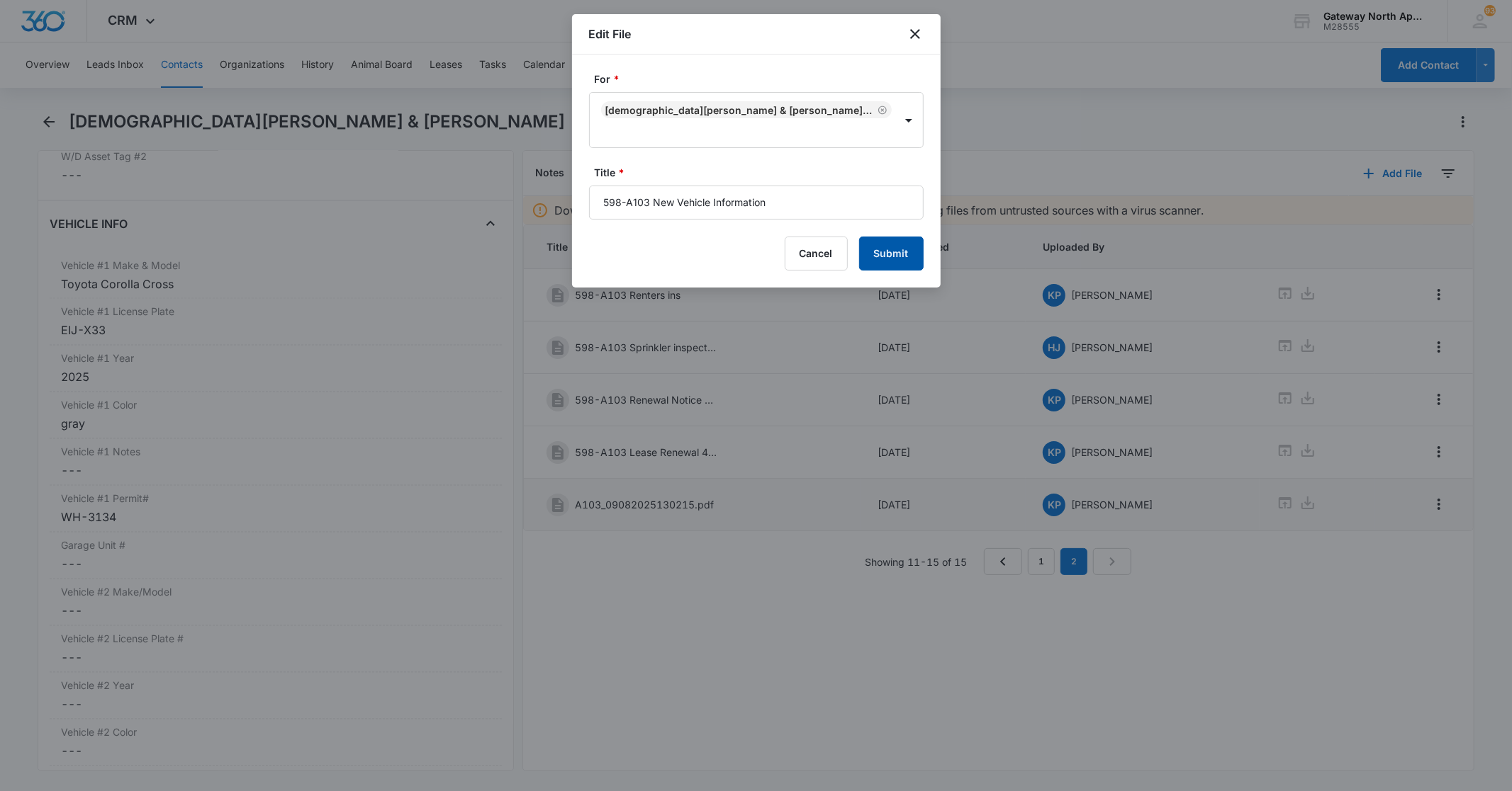
click at [898, 251] on button "Submit" at bounding box center [891, 253] width 65 height 34
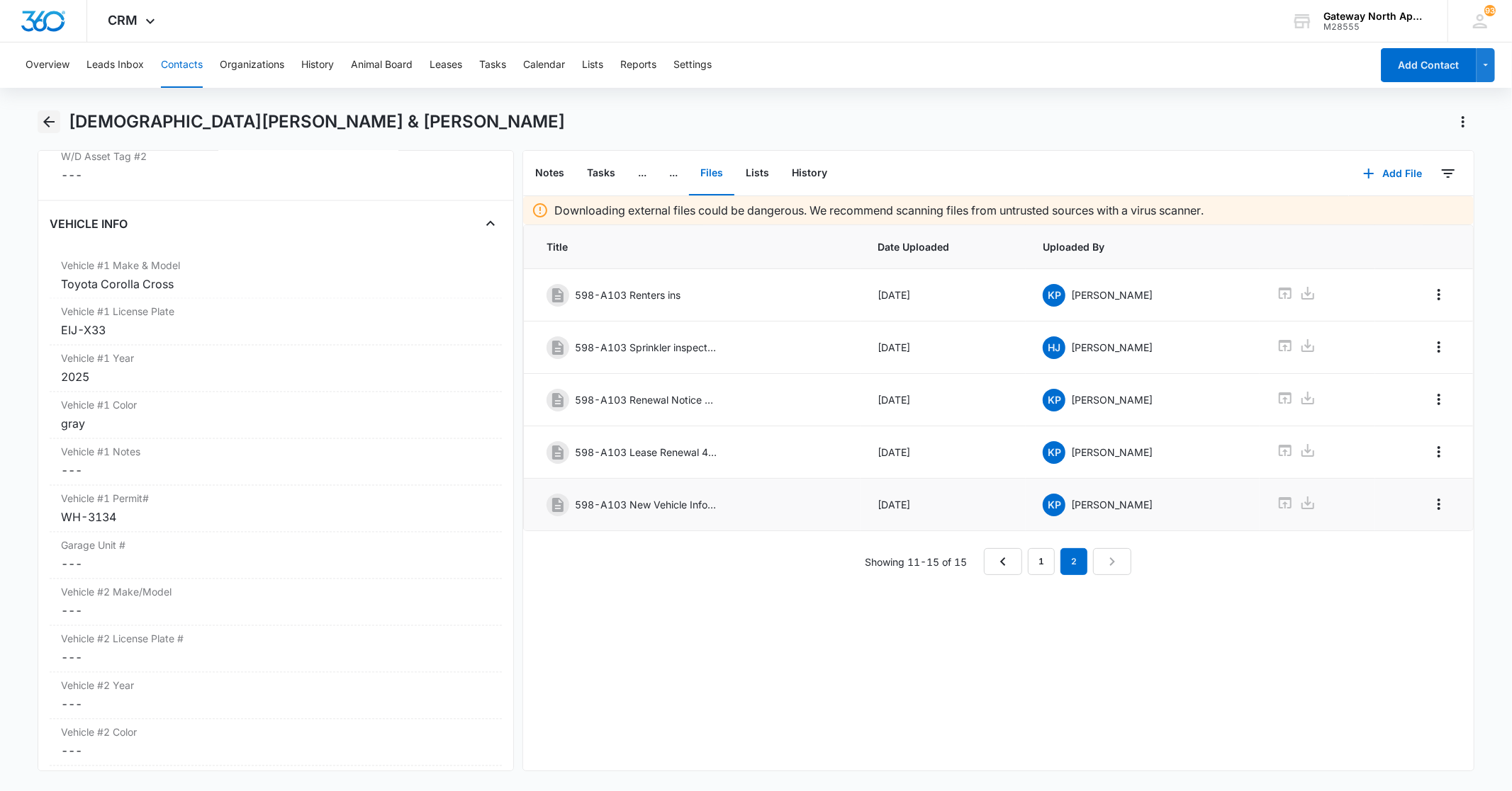
click at [50, 115] on icon "Back" at bounding box center [49, 122] width 17 height 17
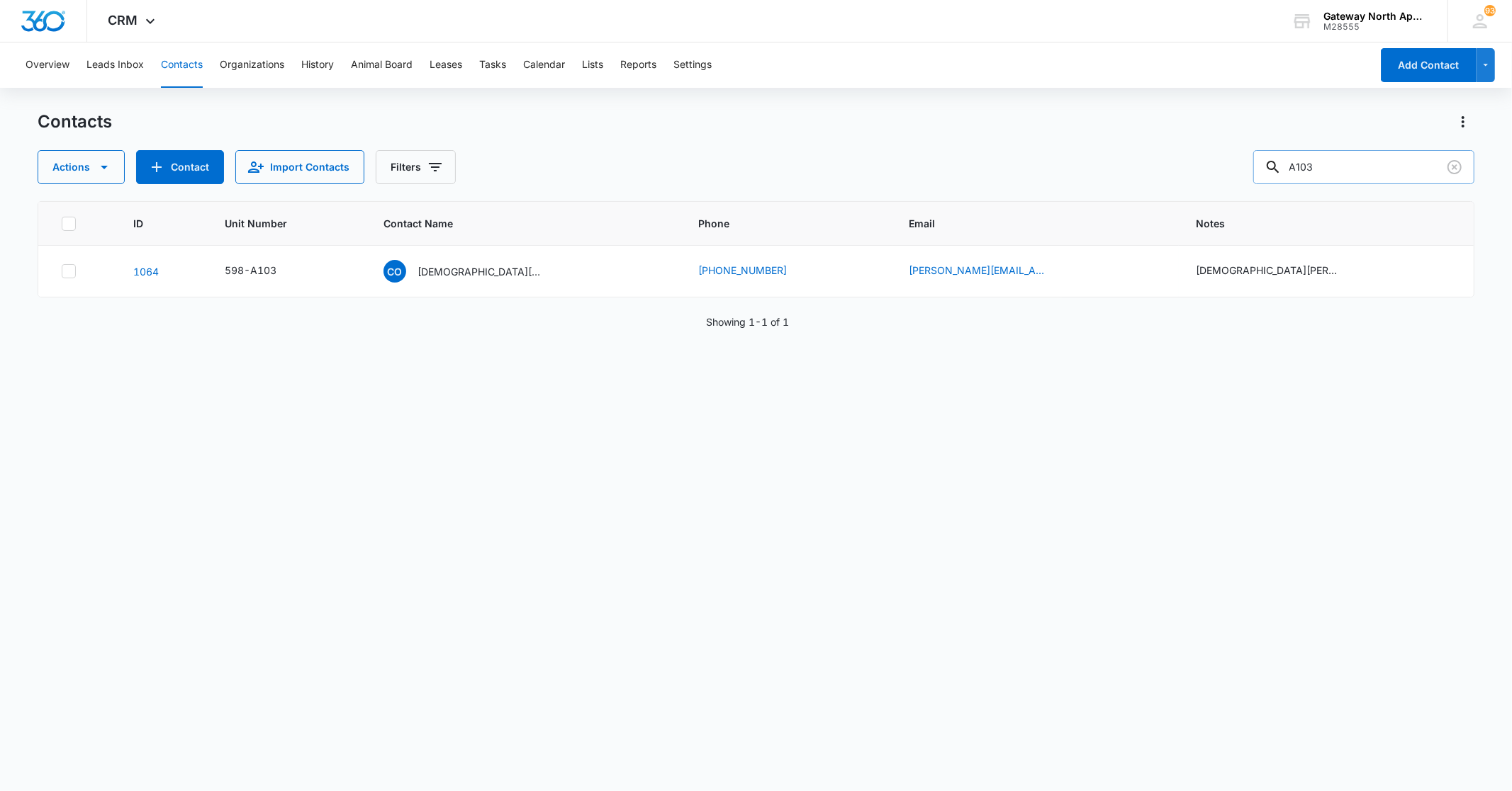
click at [1377, 166] on input "A103" at bounding box center [1363, 167] width 221 height 34
type input "A106\"
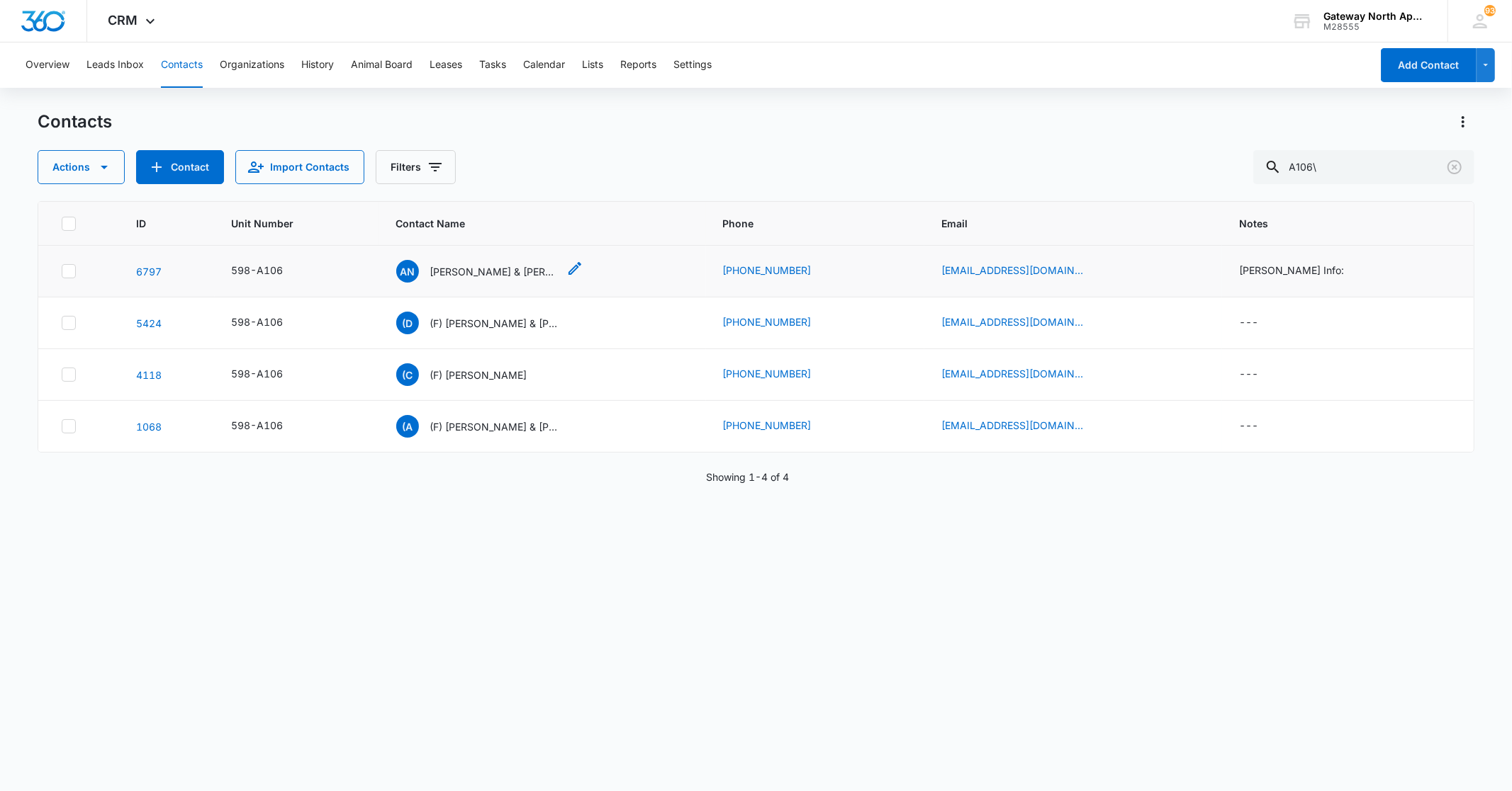
click at [478, 270] on p "[PERSON_NAME] & [PERSON_NAME]" at bounding box center [494, 271] width 128 height 15
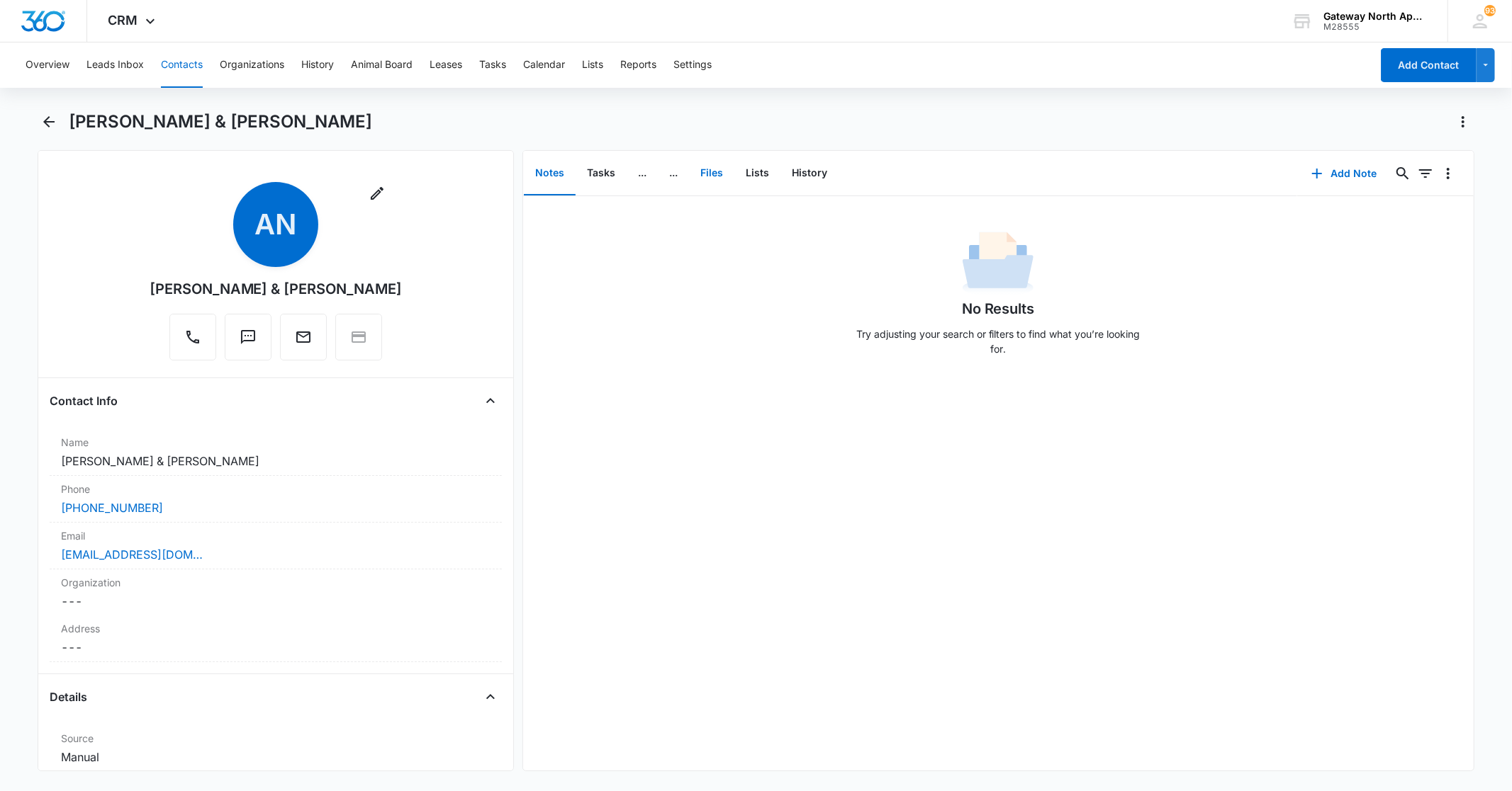
click at [710, 172] on button "Files" at bounding box center [711, 173] width 45 height 44
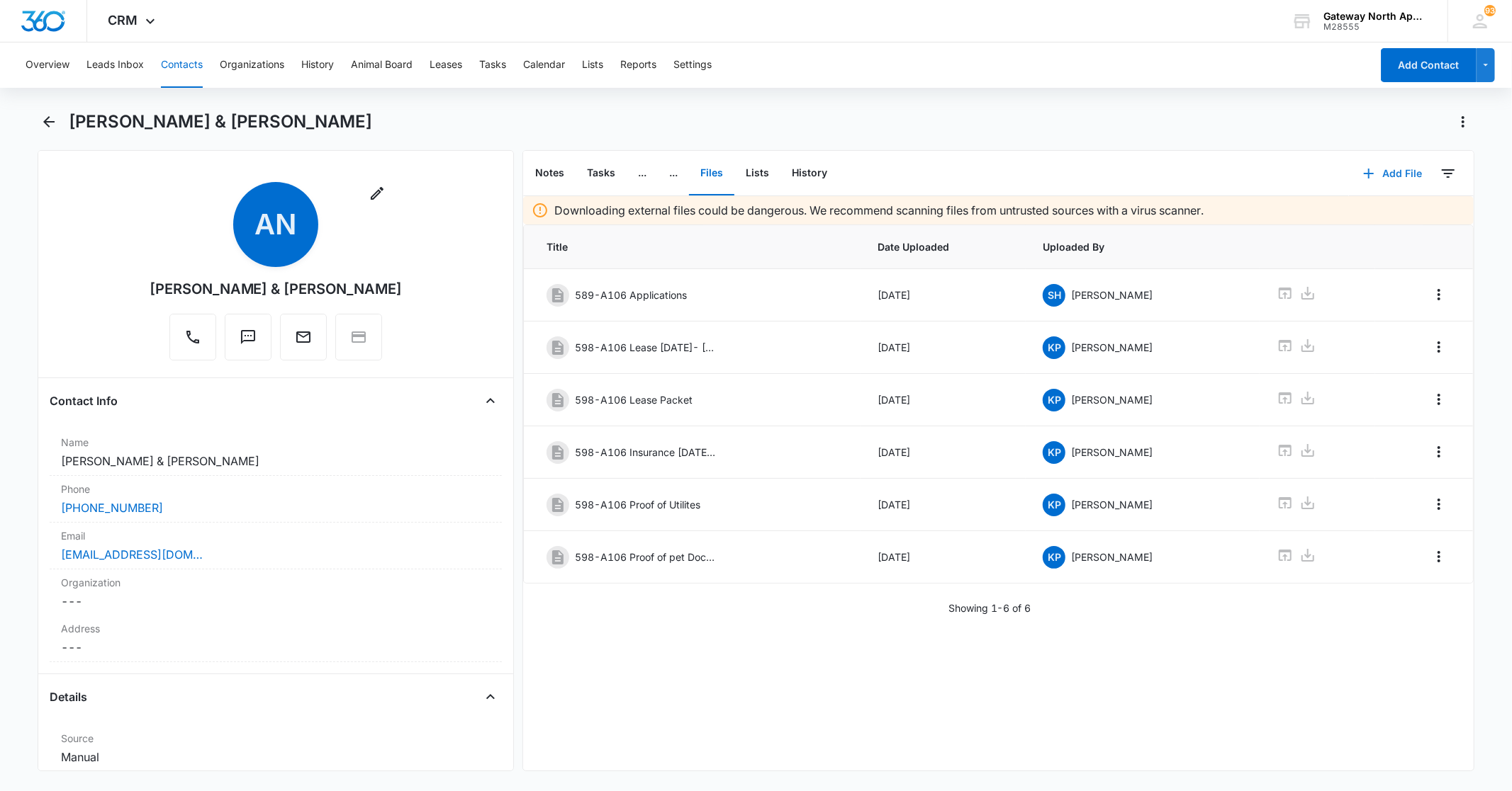
click at [1383, 174] on button "Add File" at bounding box center [1393, 173] width 88 height 34
click at [1369, 215] on div "Upload Files" at bounding box center [1373, 218] width 57 height 10
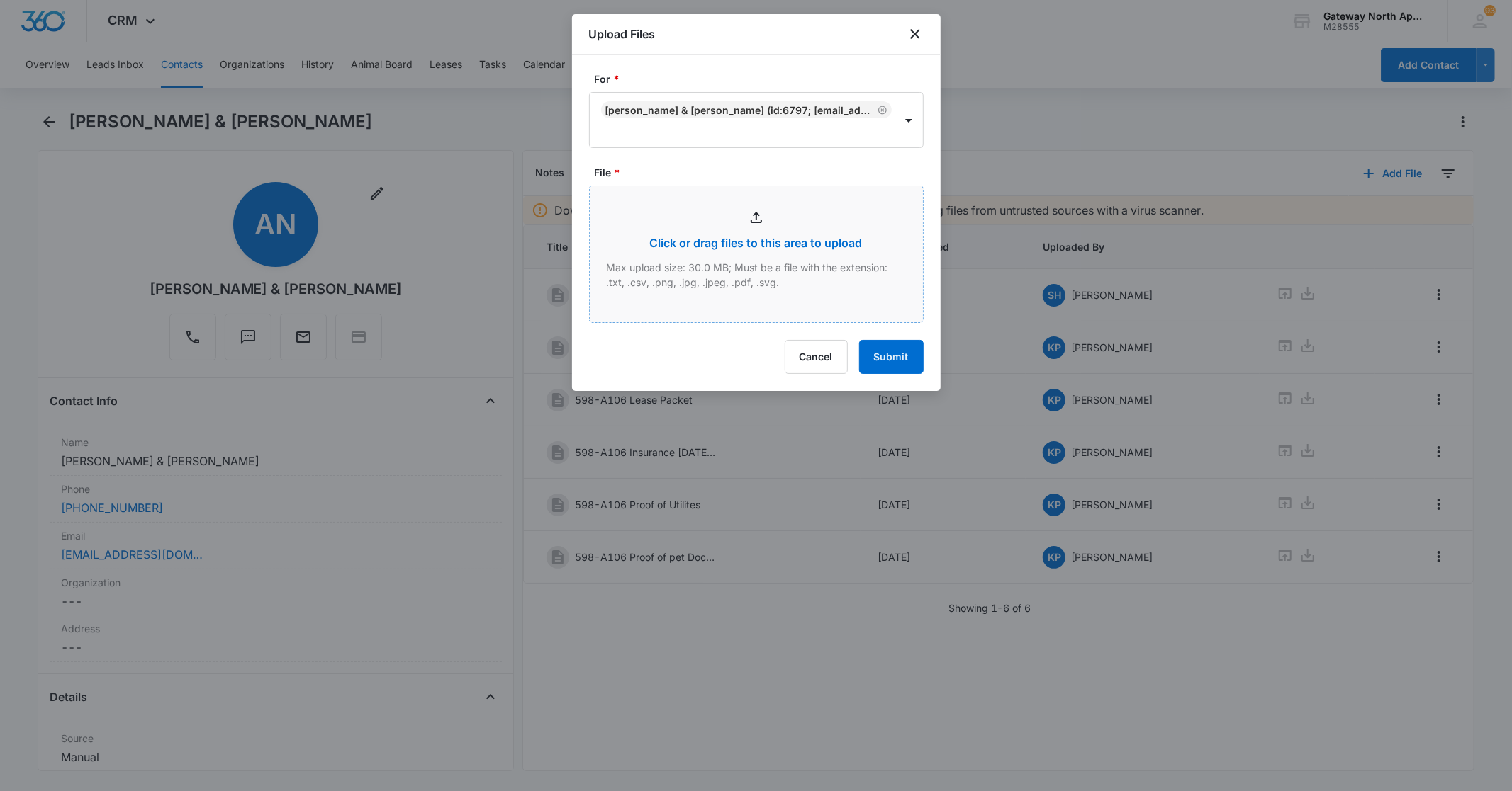
type input "C:\fakepath\Inspection A106_09082025121803.pdf"
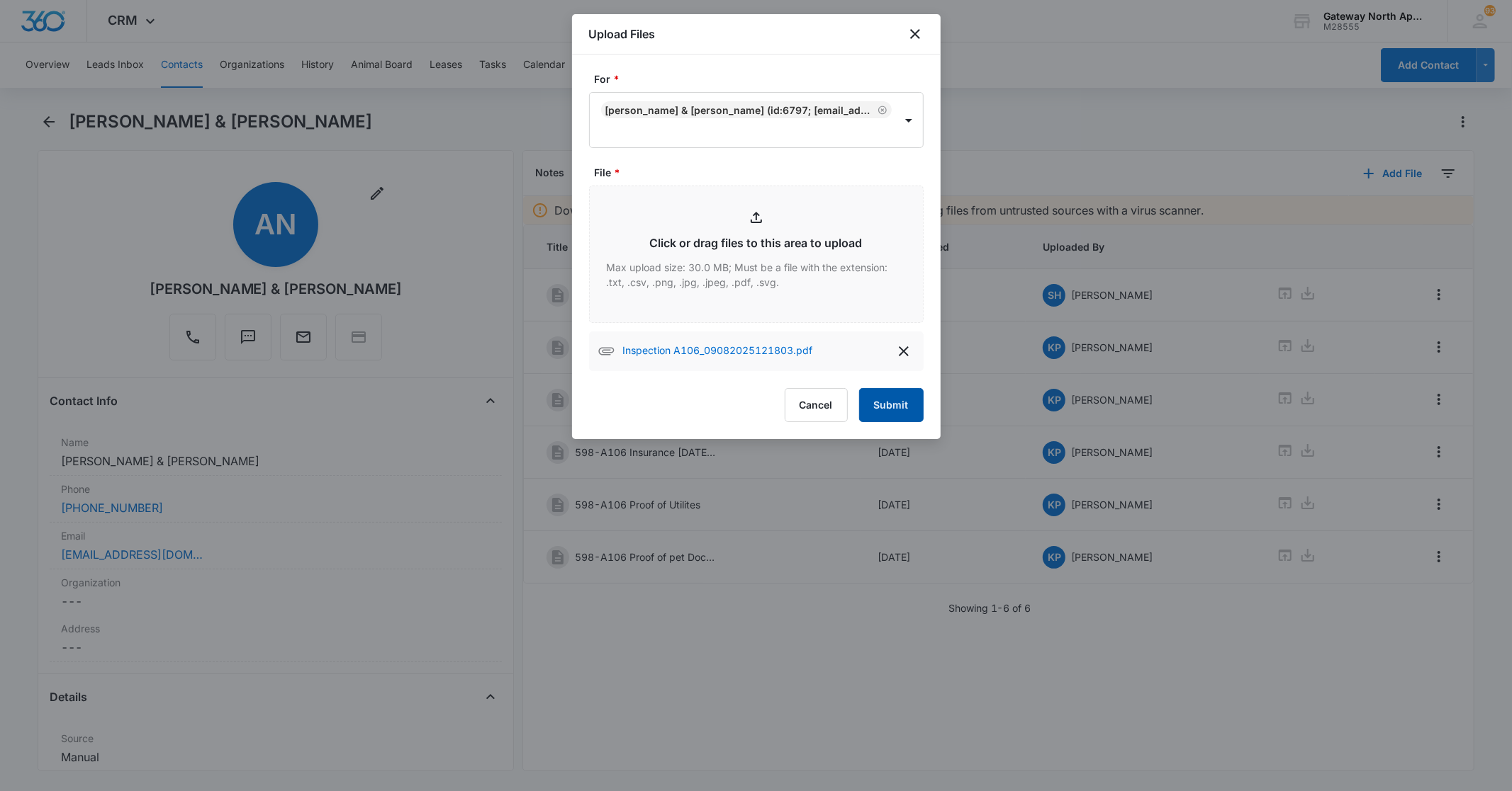
click at [875, 400] on button "Submit" at bounding box center [891, 405] width 65 height 34
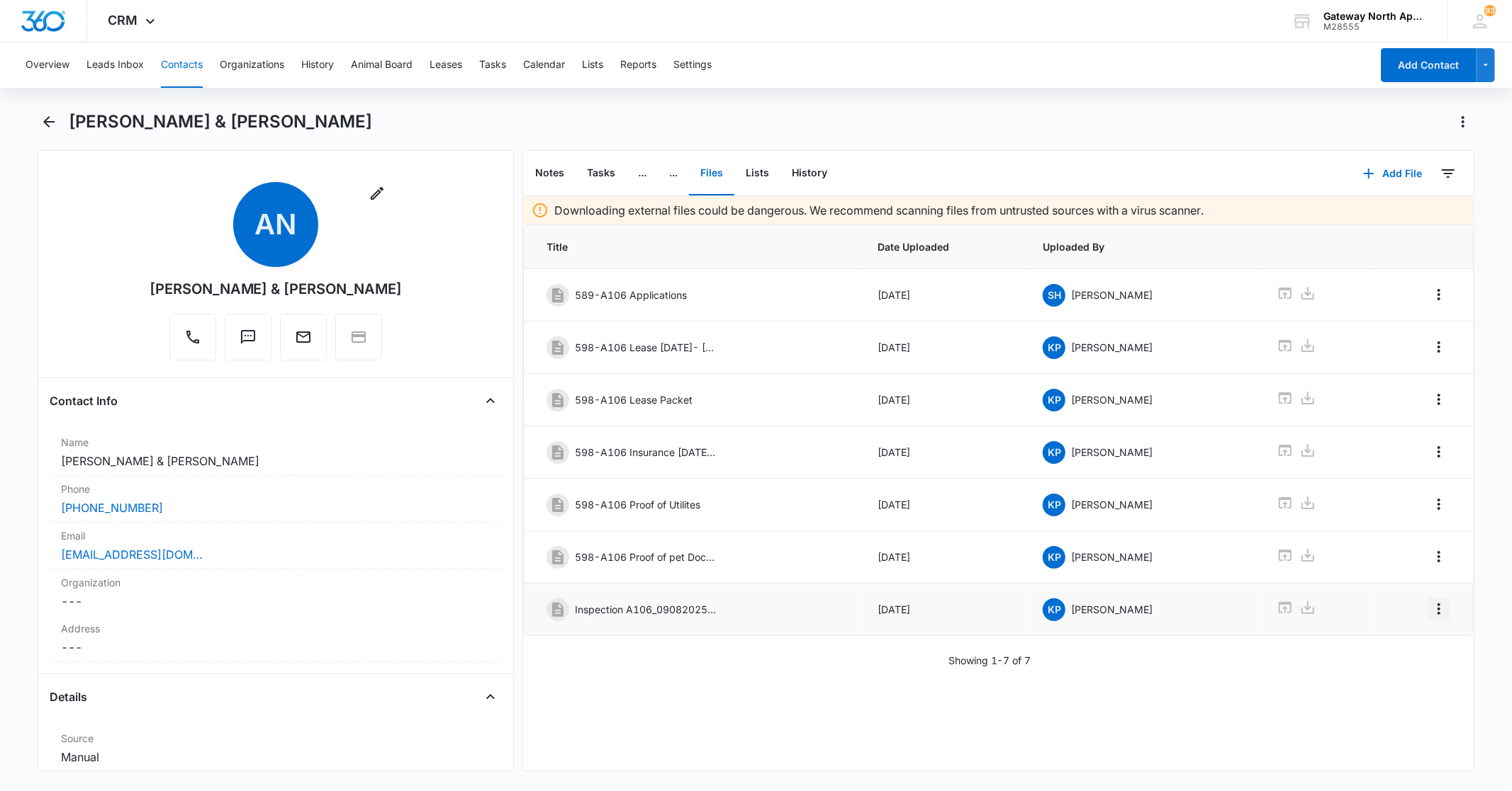
click at [1430, 613] on icon "Overflow Menu" at bounding box center [1439, 609] width 17 height 17
click at [1403, 652] on div "Edit" at bounding box center [1389, 656] width 30 height 10
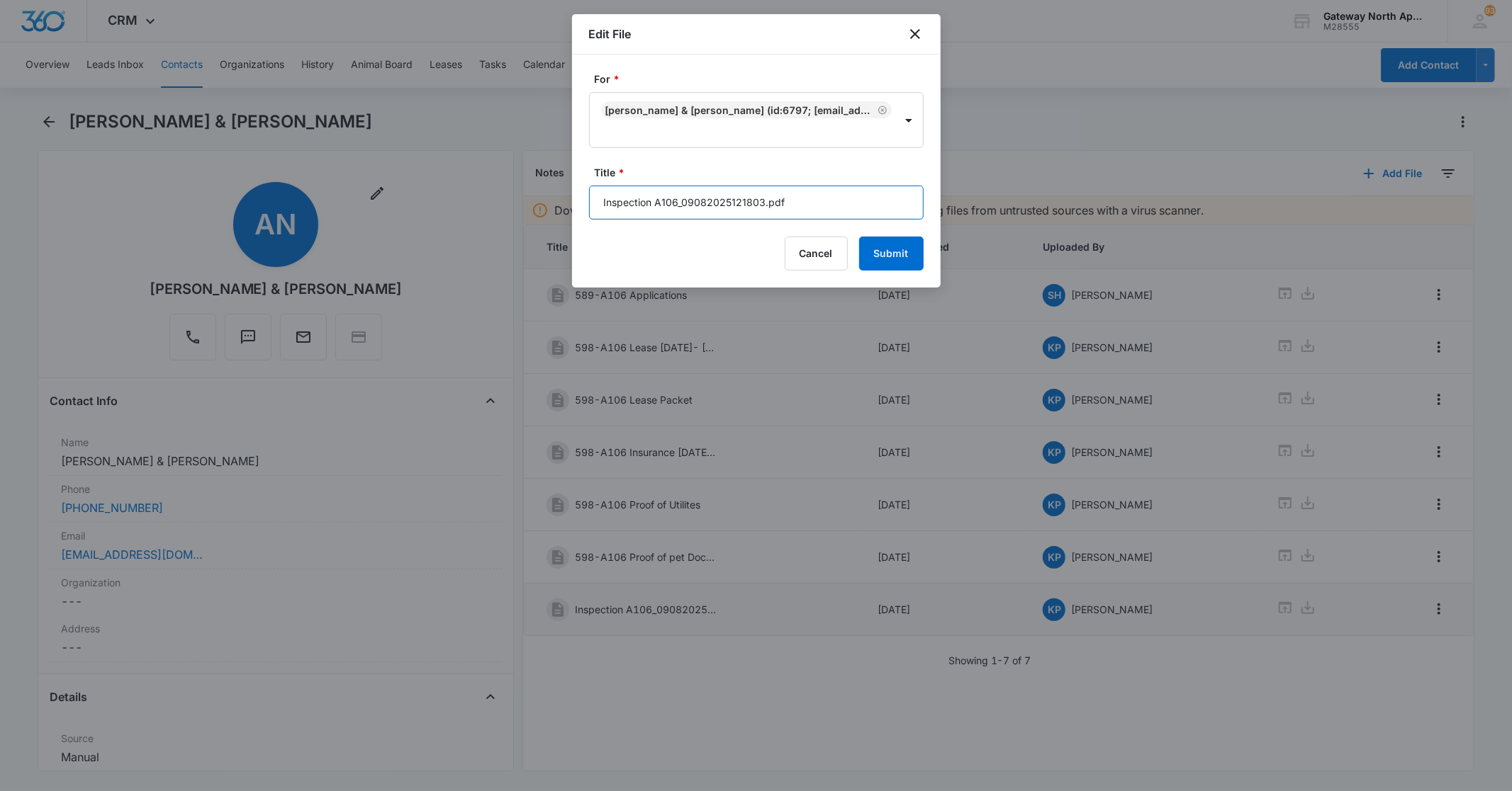
click at [818, 201] on input "Inspection A106_09082025121803.pdf" at bounding box center [756, 202] width 335 height 34
type input "I"
type input "598-A106 Move in Inspection"
click at [874, 251] on button "Submit" at bounding box center [891, 253] width 65 height 34
